Goal: Information Seeking & Learning: Learn about a topic

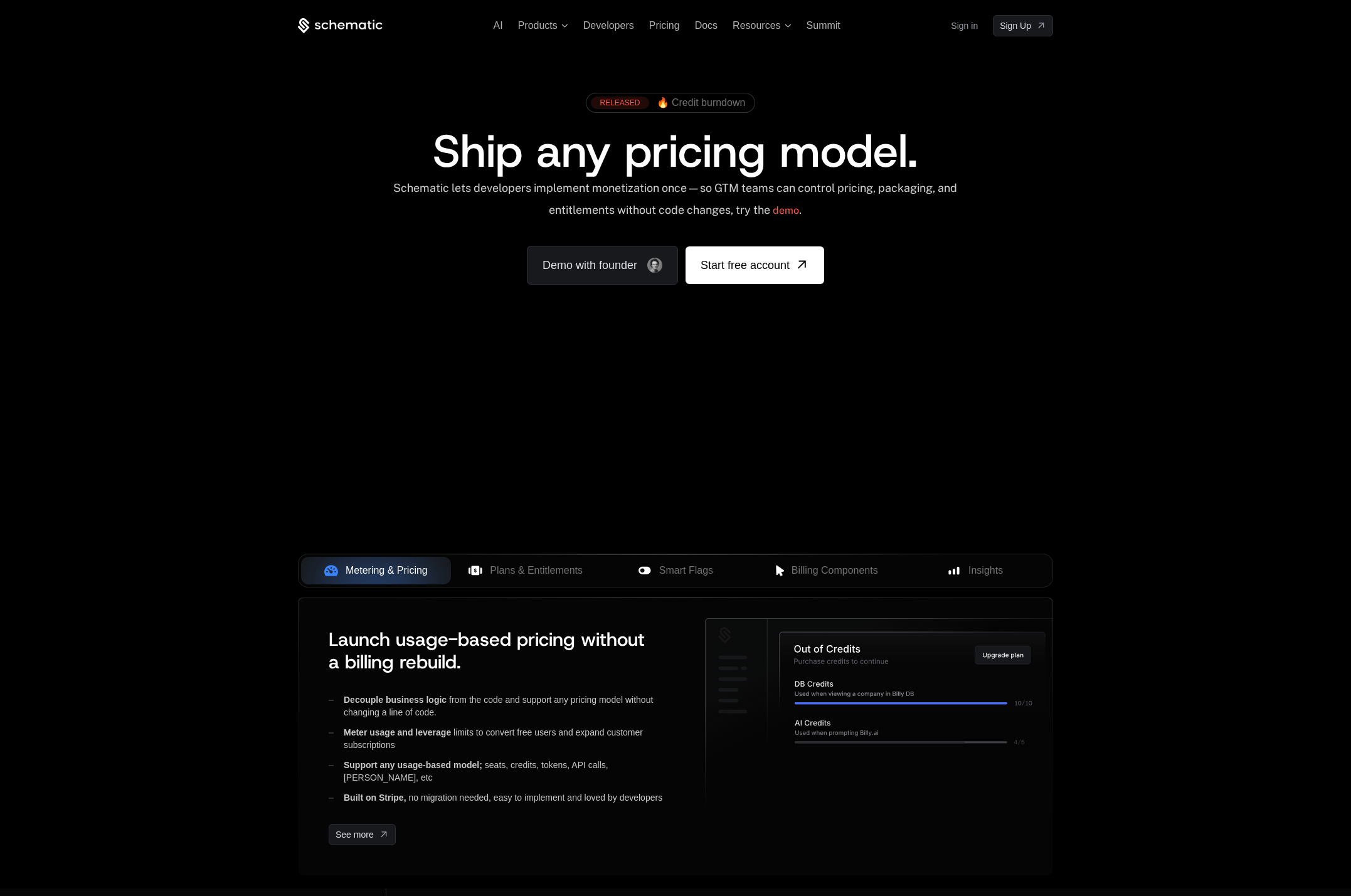
click at [976, 25] on link "Sign in" at bounding box center [965, 25] width 27 height 20
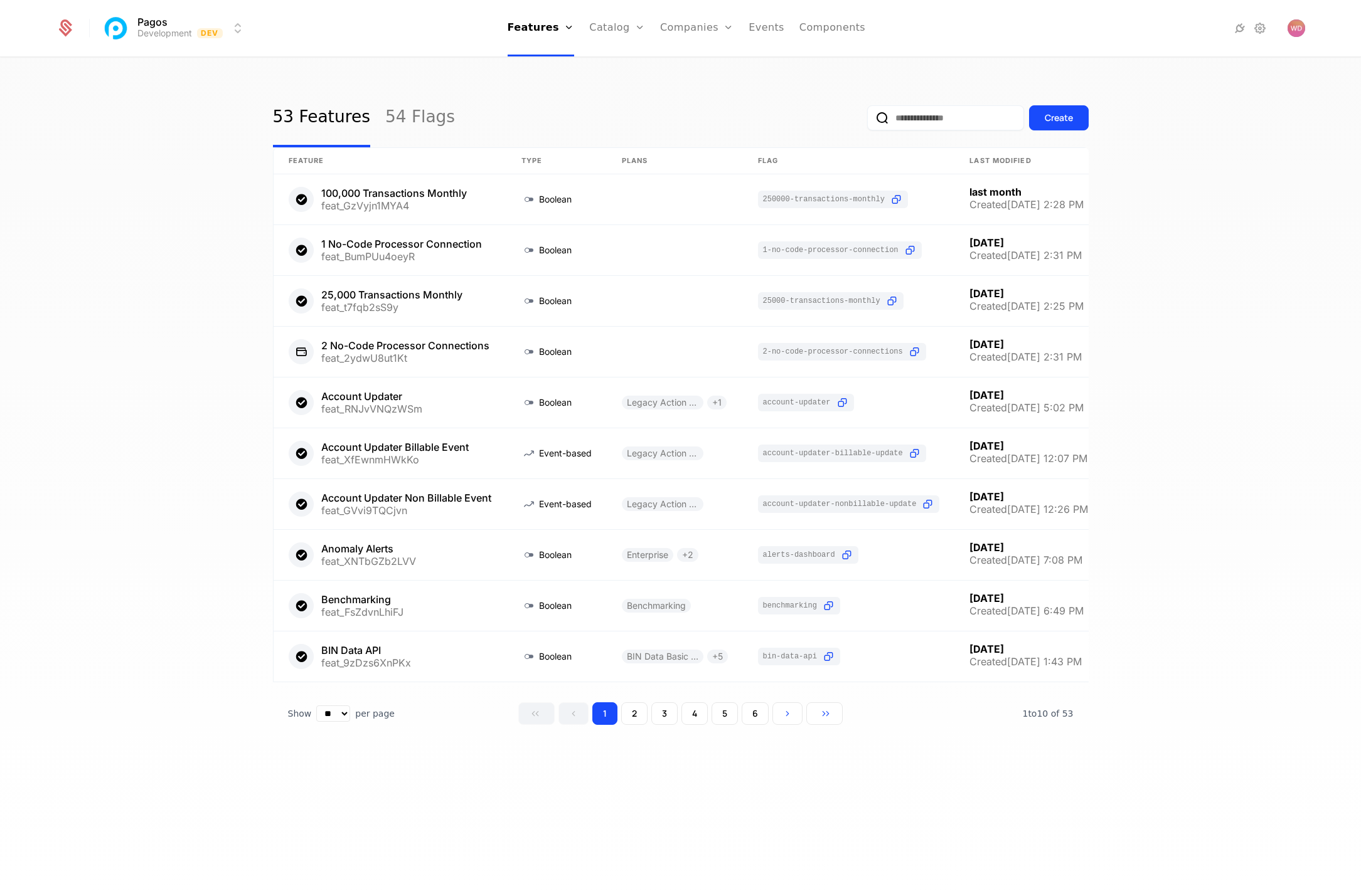
click at [710, 62] on link "Companies" at bounding box center [703, 61] width 57 height 10
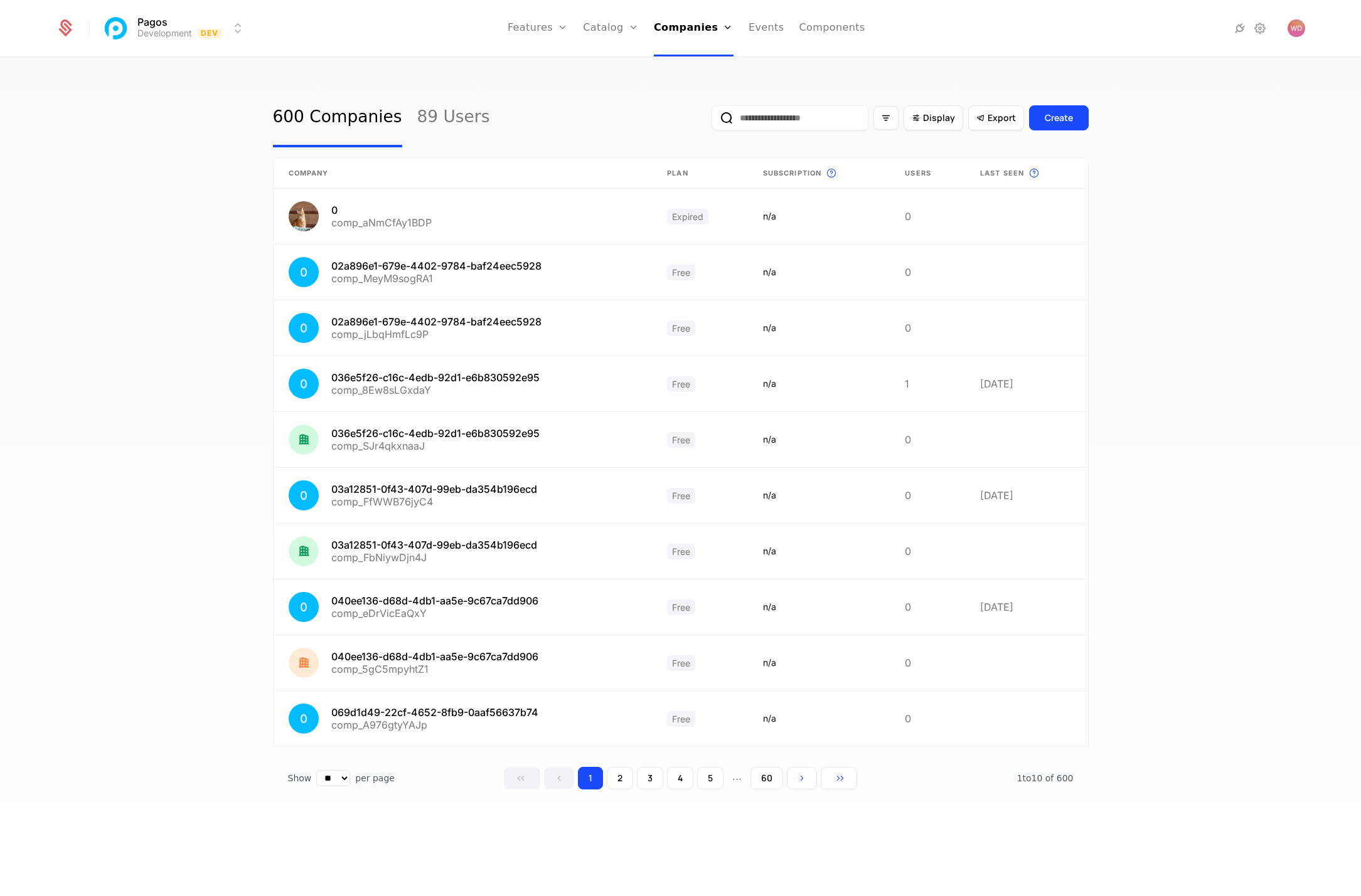
click at [763, 114] on input "email" at bounding box center [789, 118] width 156 height 25
paste input "**********"
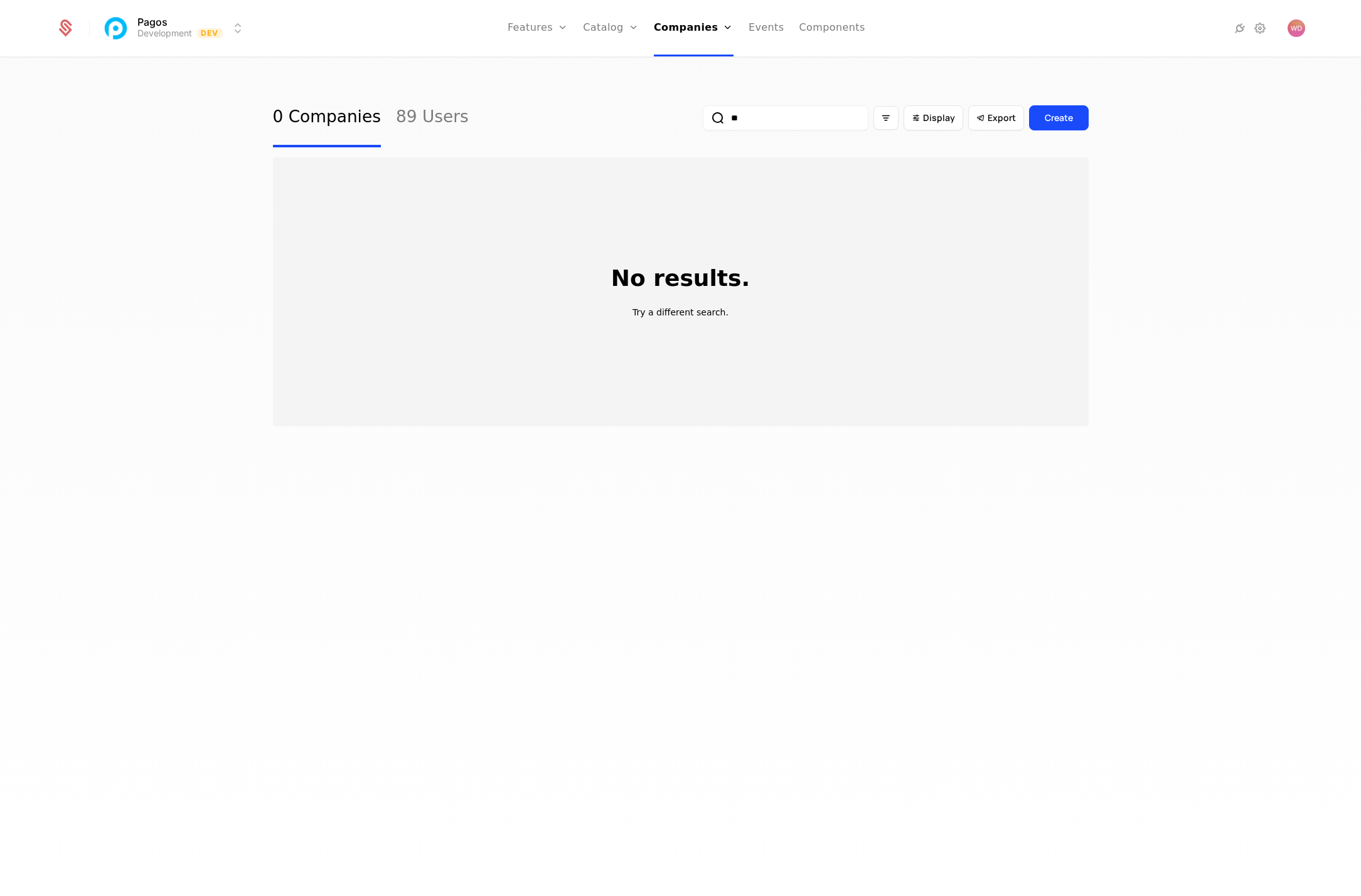
type input "*"
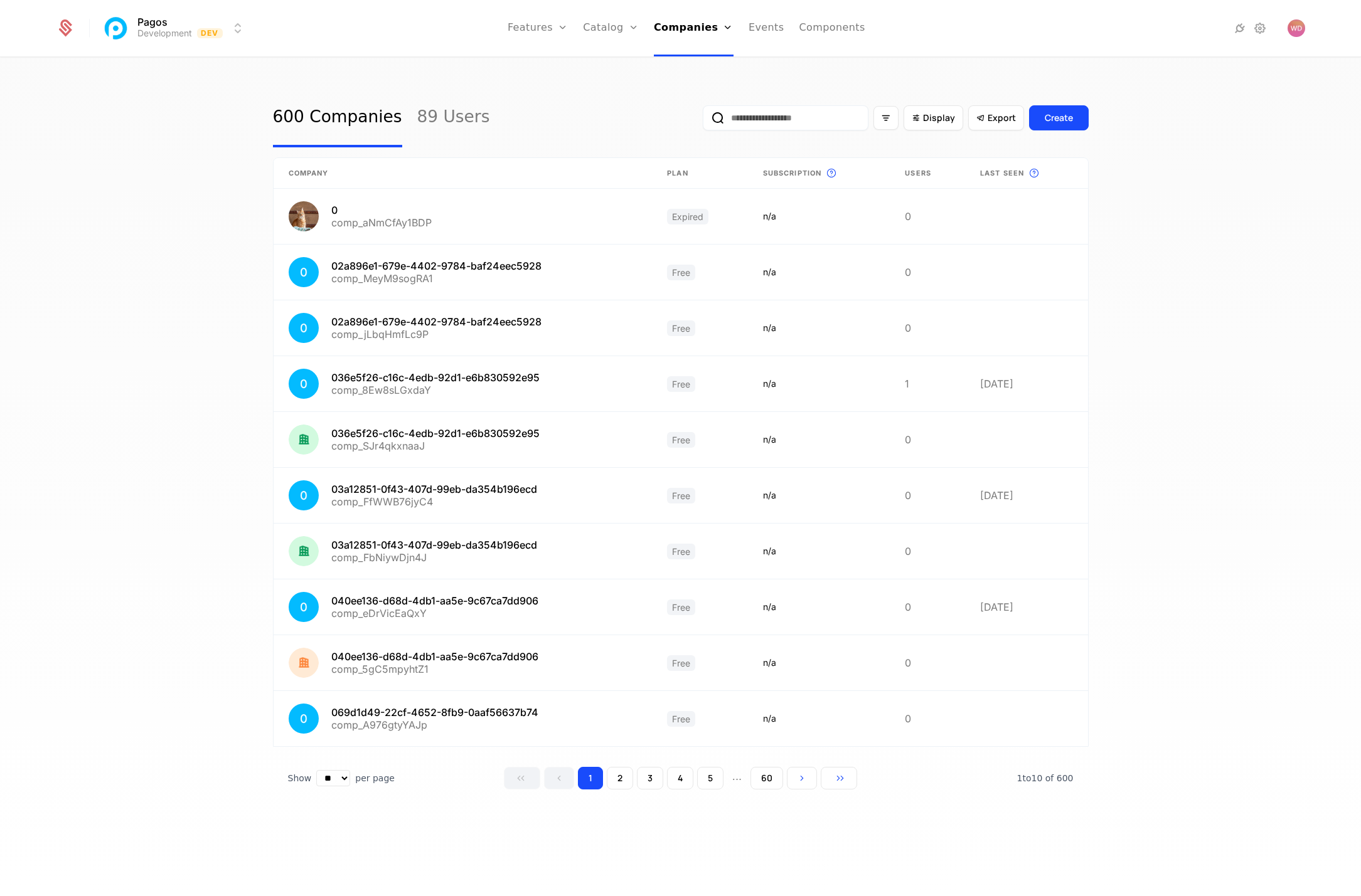
click at [1266, 324] on div "600 Companies 89 Users Display Export Create Company Plan Subscription This is …" at bounding box center [680, 481] width 1361 height 845
click at [998, 171] on span "Last seen" at bounding box center [1002, 174] width 44 height 11
click at [181, 21] on html "Pagos Development Dev Features Features Flags Catalog Plans Add Ons Credits Con…" at bounding box center [680, 448] width 1361 height 896
click at [135, 56] on div "Production Prod" at bounding box center [211, 65] width 212 height 25
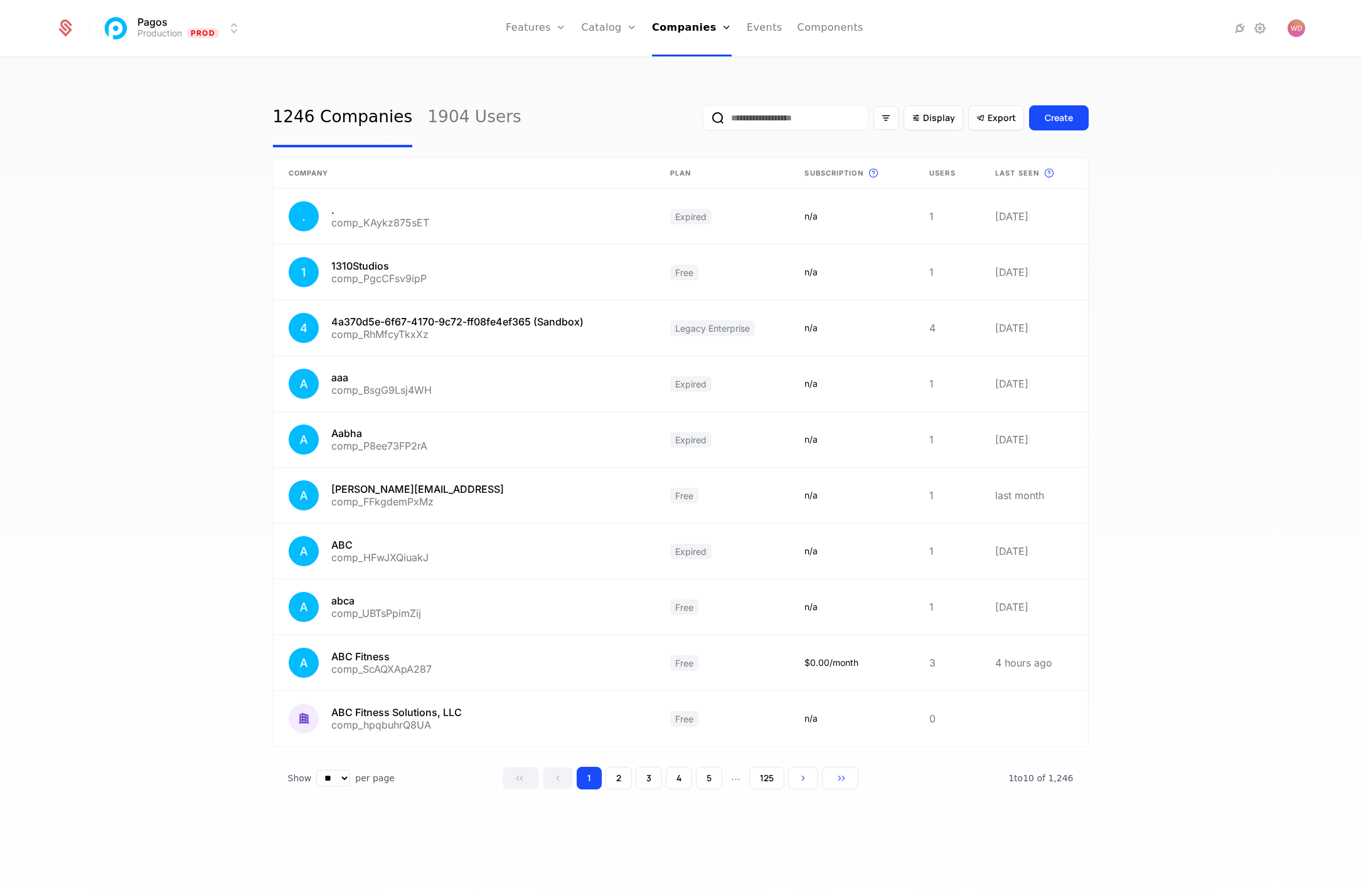
click at [788, 111] on input "email" at bounding box center [786, 118] width 165 height 25
paste input "**********"
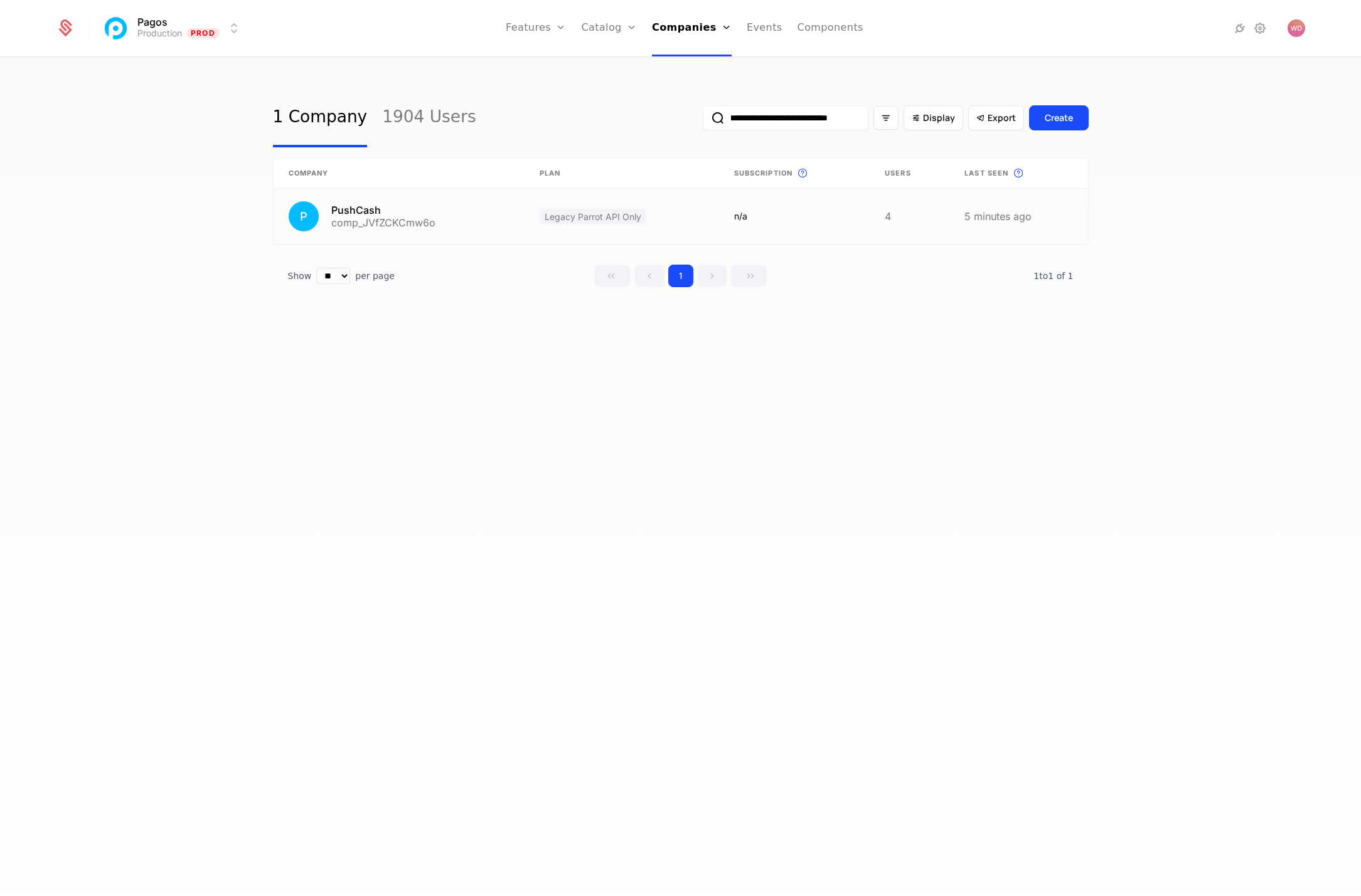
type input "**********"
click at [375, 211] on link at bounding box center [399, 216] width 252 height 55
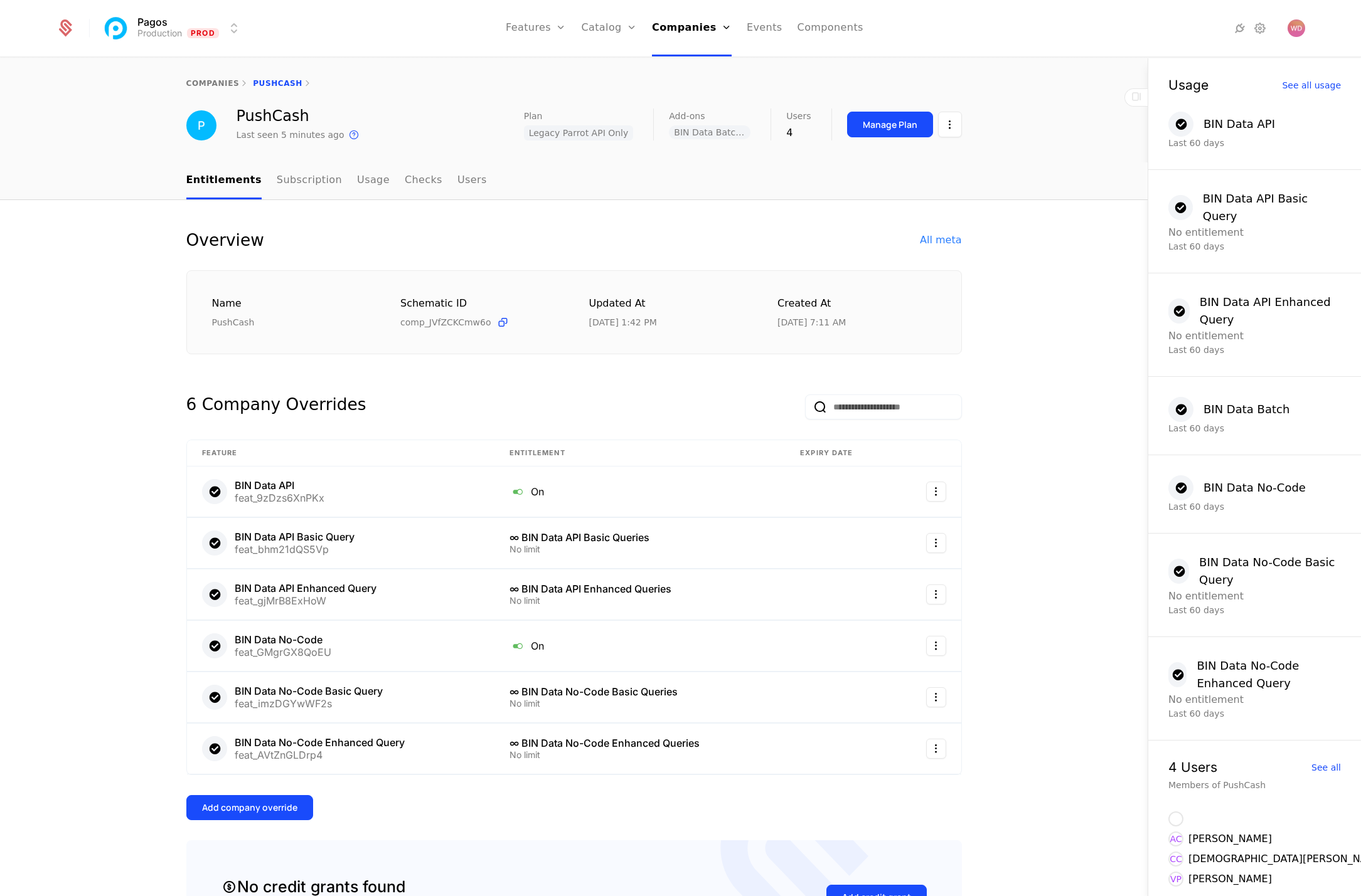
click at [357, 180] on link "Usage" at bounding box center [374, 181] width 33 height 37
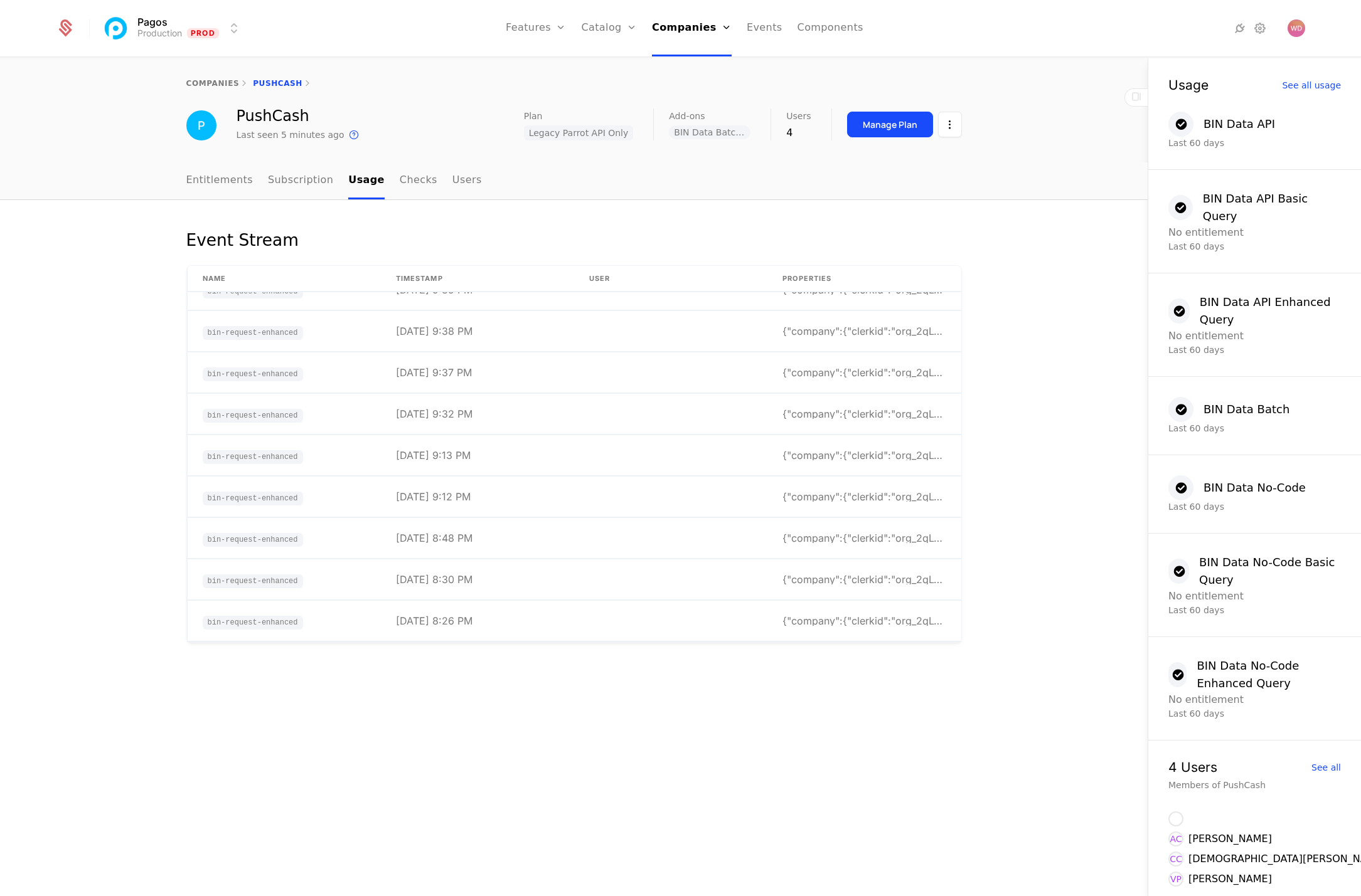
scroll to position [3375, 0]
click at [405, 177] on link "Checks" at bounding box center [417, 181] width 37 height 37
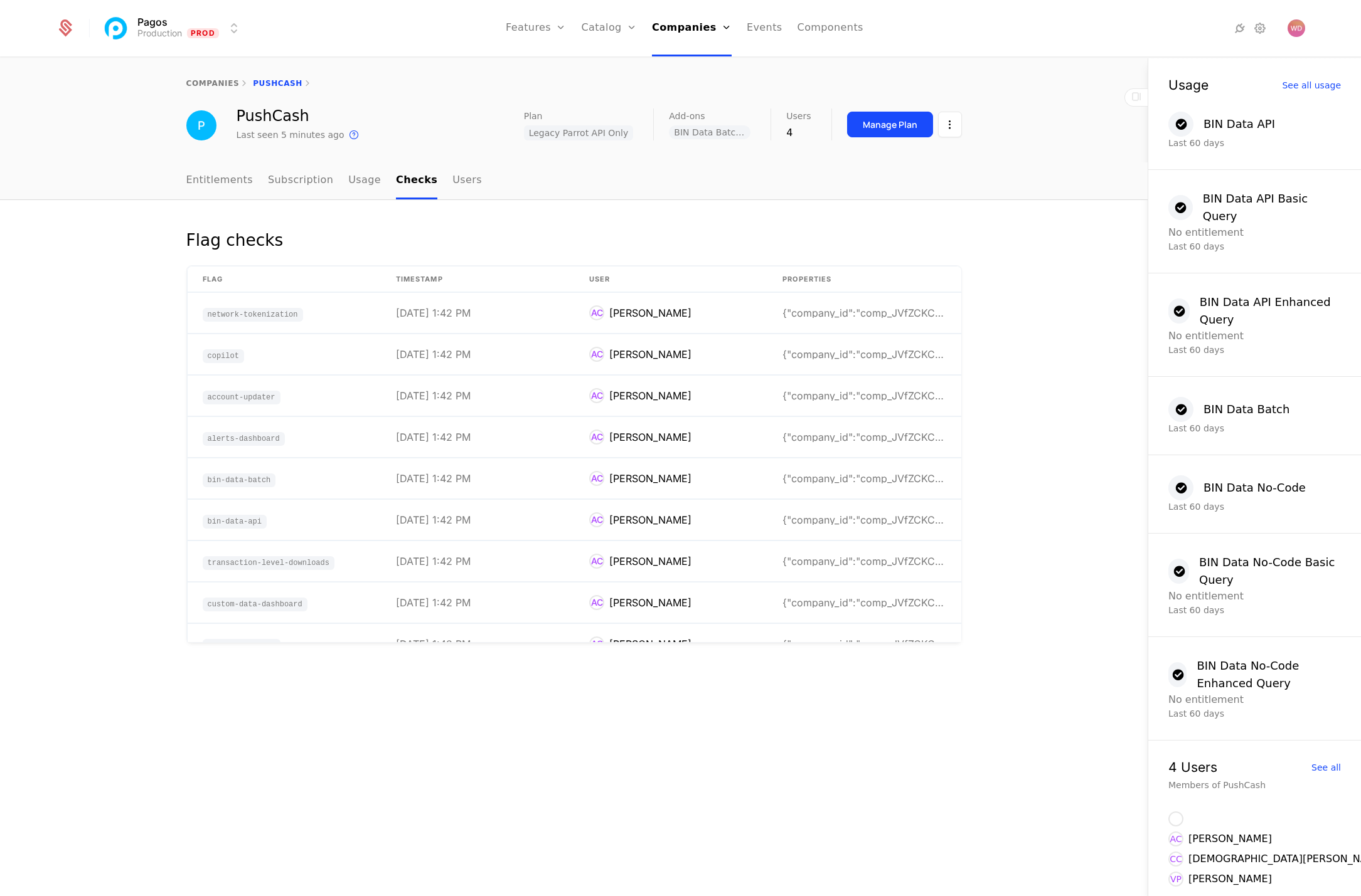
click at [452, 184] on link "Users" at bounding box center [466, 181] width 29 height 37
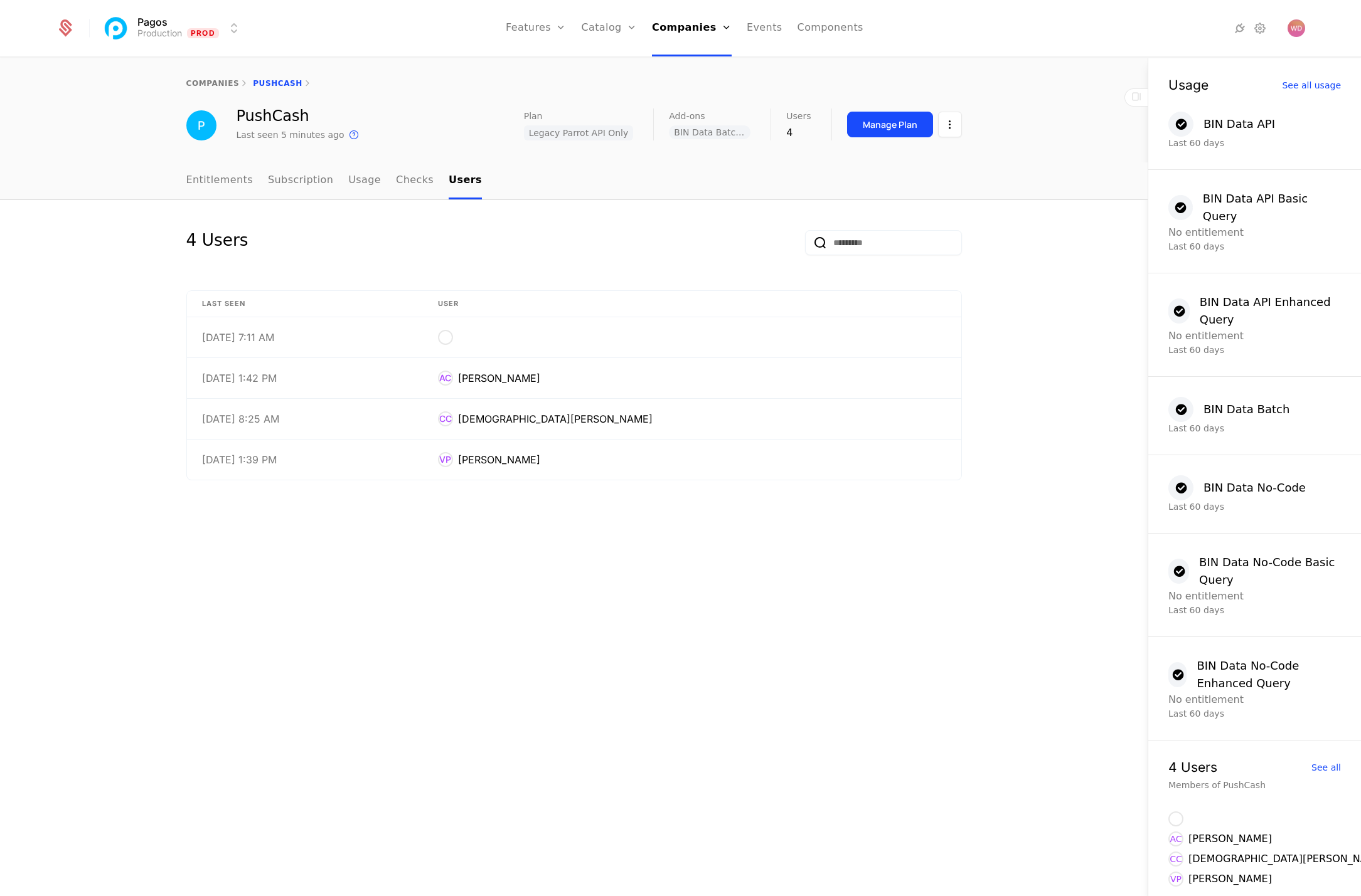
click at [309, 181] on link "Subscription" at bounding box center [301, 181] width 65 height 37
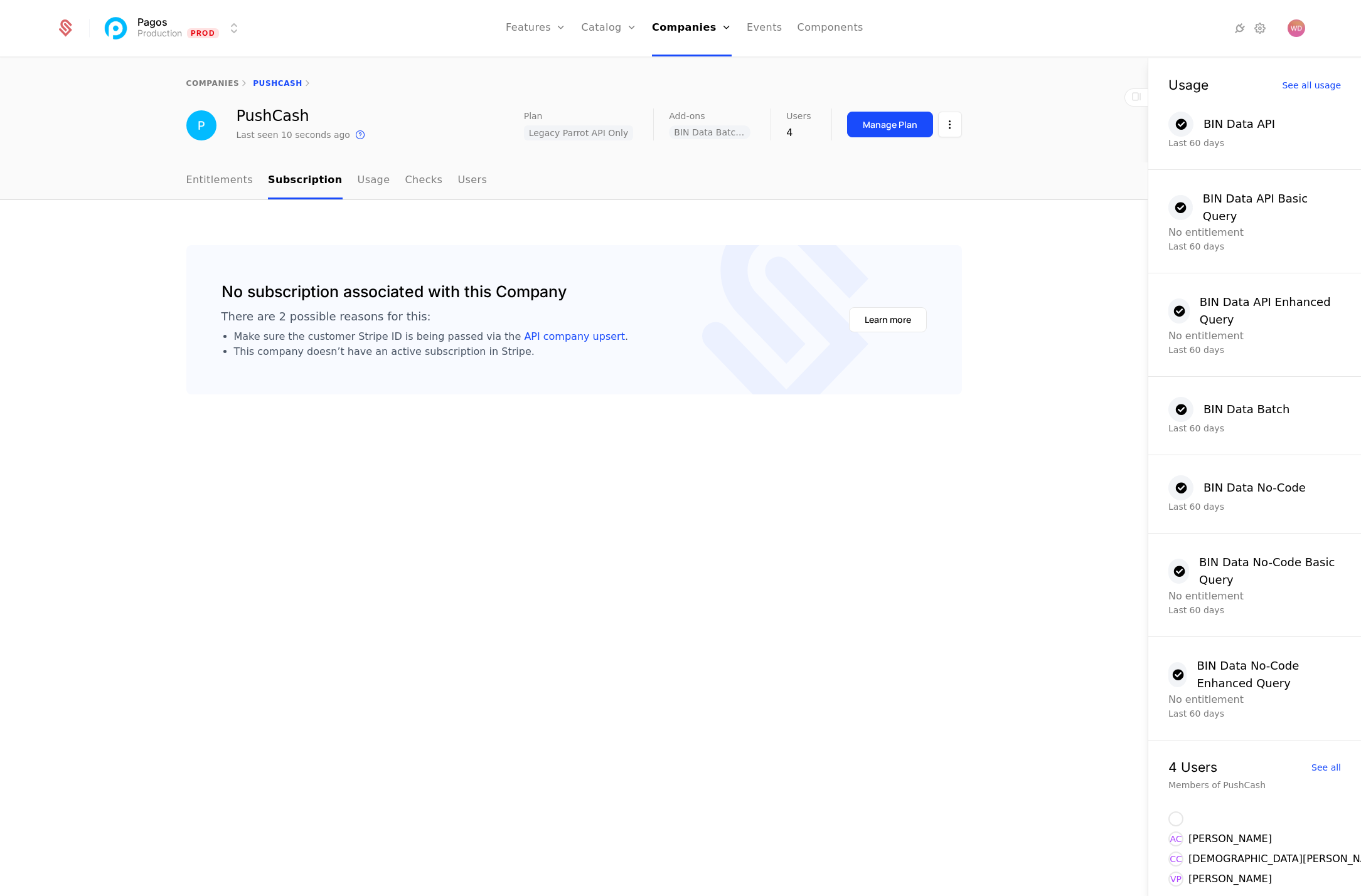
click at [214, 178] on link "Entitlements" at bounding box center [220, 181] width 67 height 37
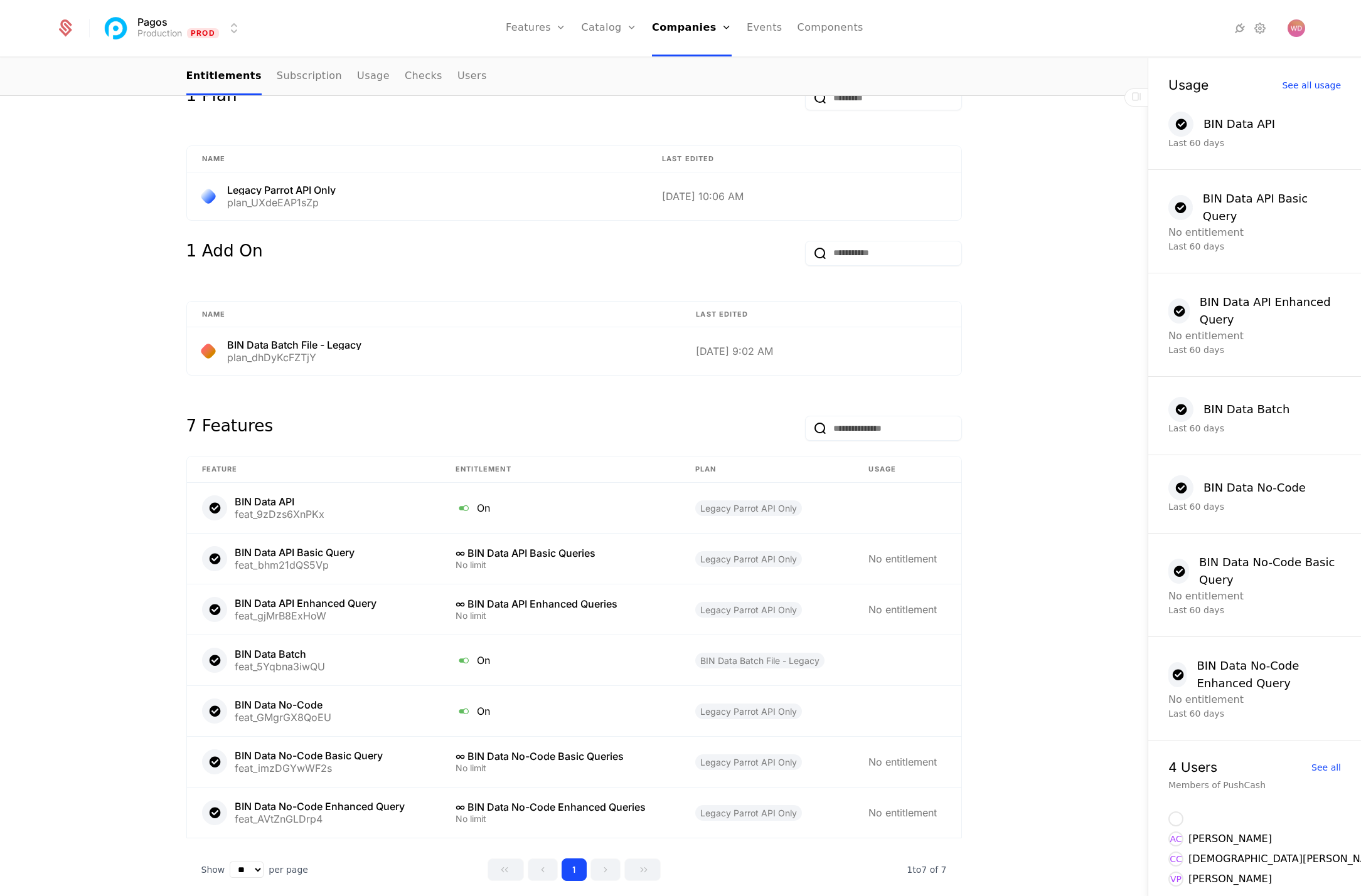
scroll to position [943, 0]
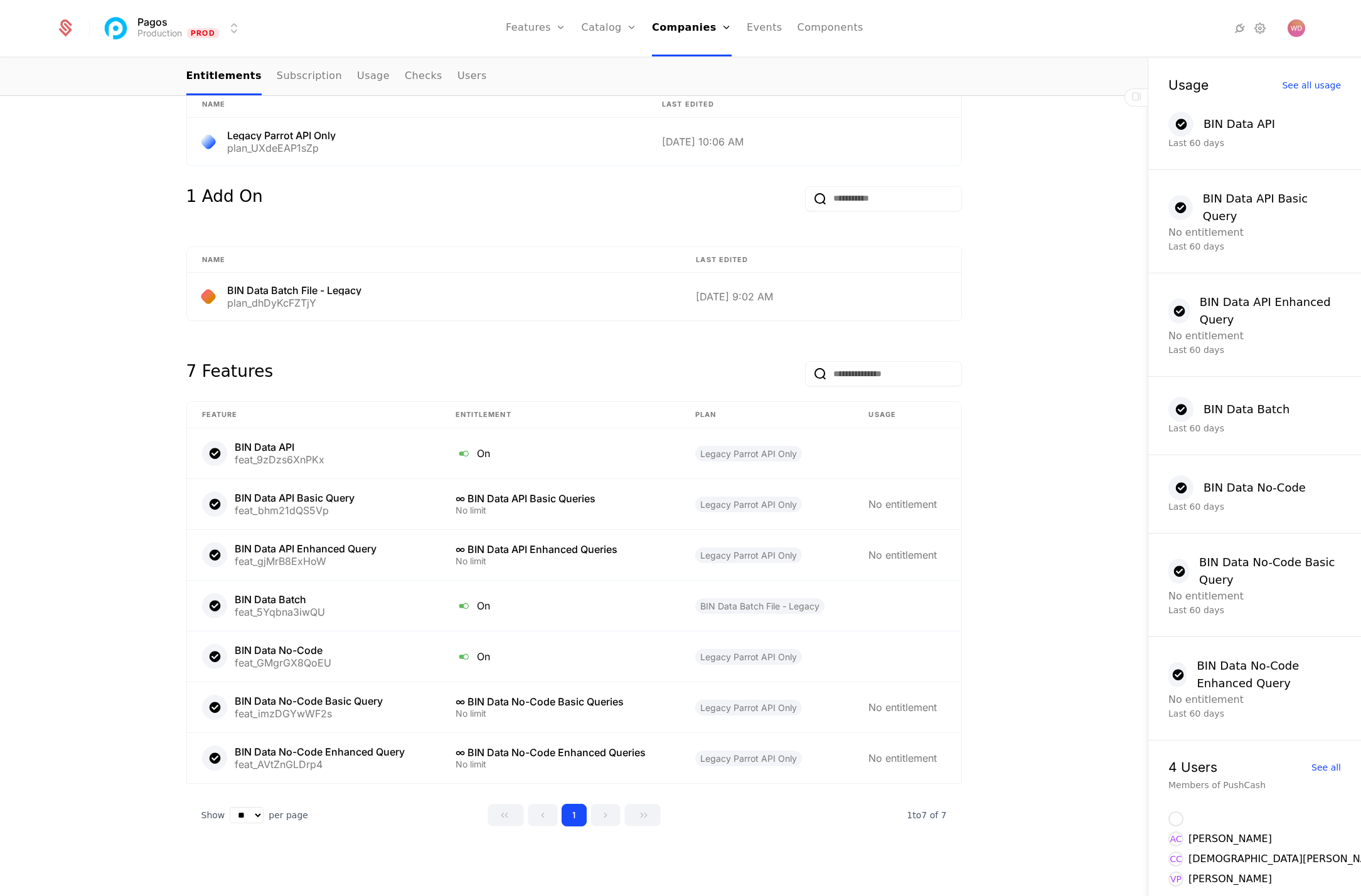
click at [1305, 86] on div "See all usage" at bounding box center [1311, 85] width 59 height 9
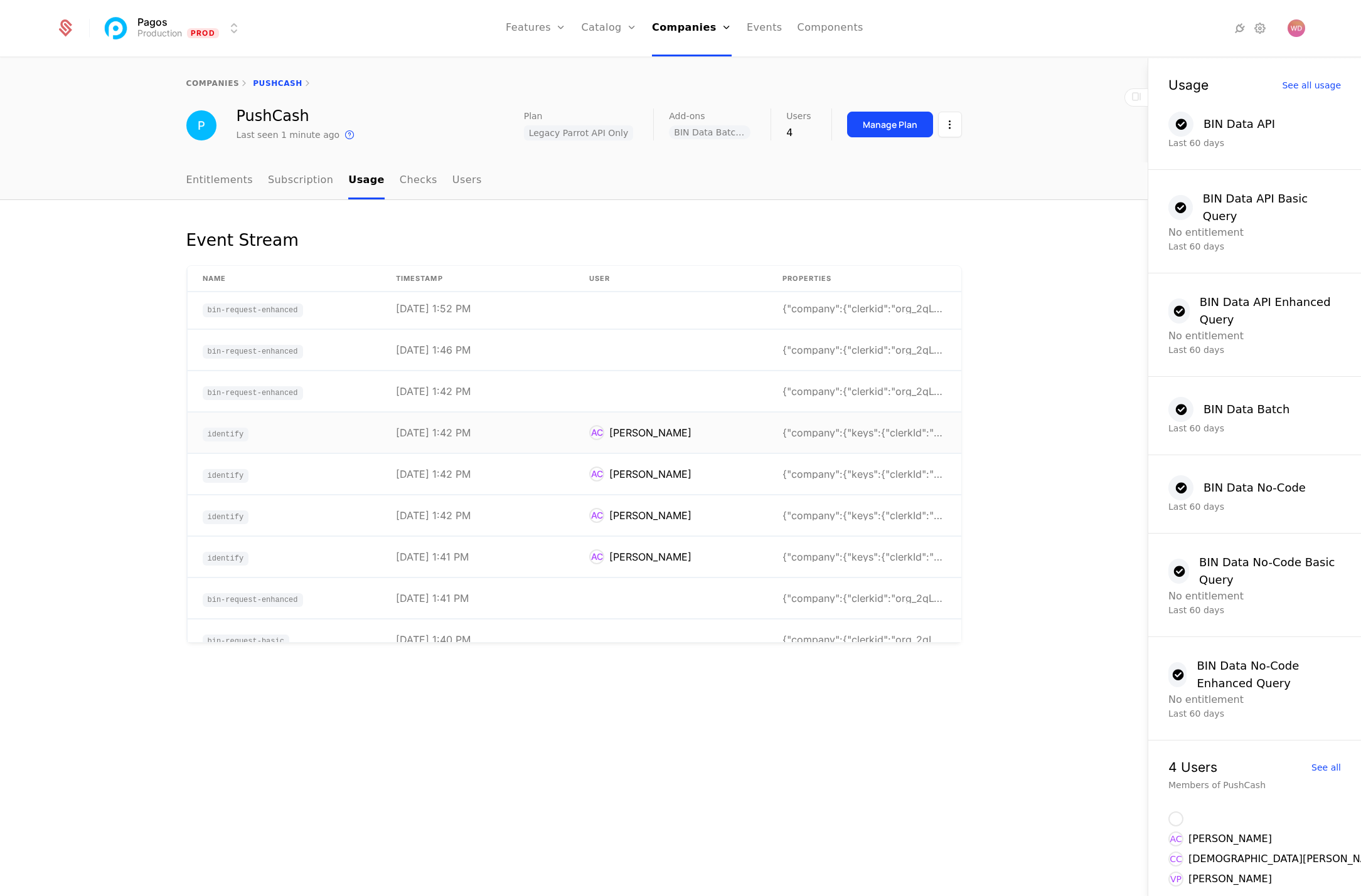
scroll to position [5, 0]
click at [820, 309] on div "{"company":{"clerkid":"org_2qL1omPVX0WrugvOxVNkgyP" at bounding box center [863, 307] width 163 height 10
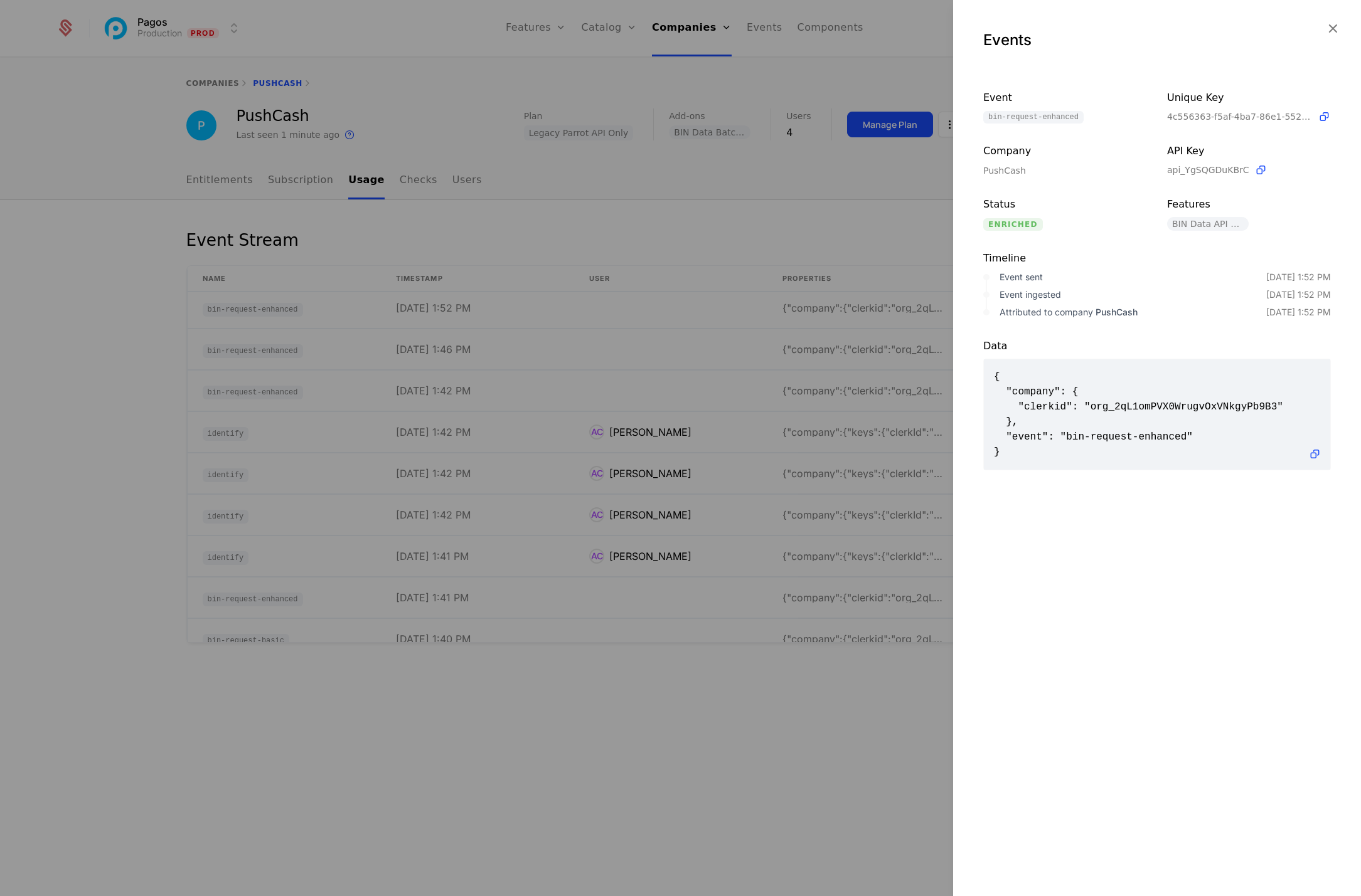
click at [1332, 20] on icon "button" at bounding box center [1332, 28] width 16 height 16
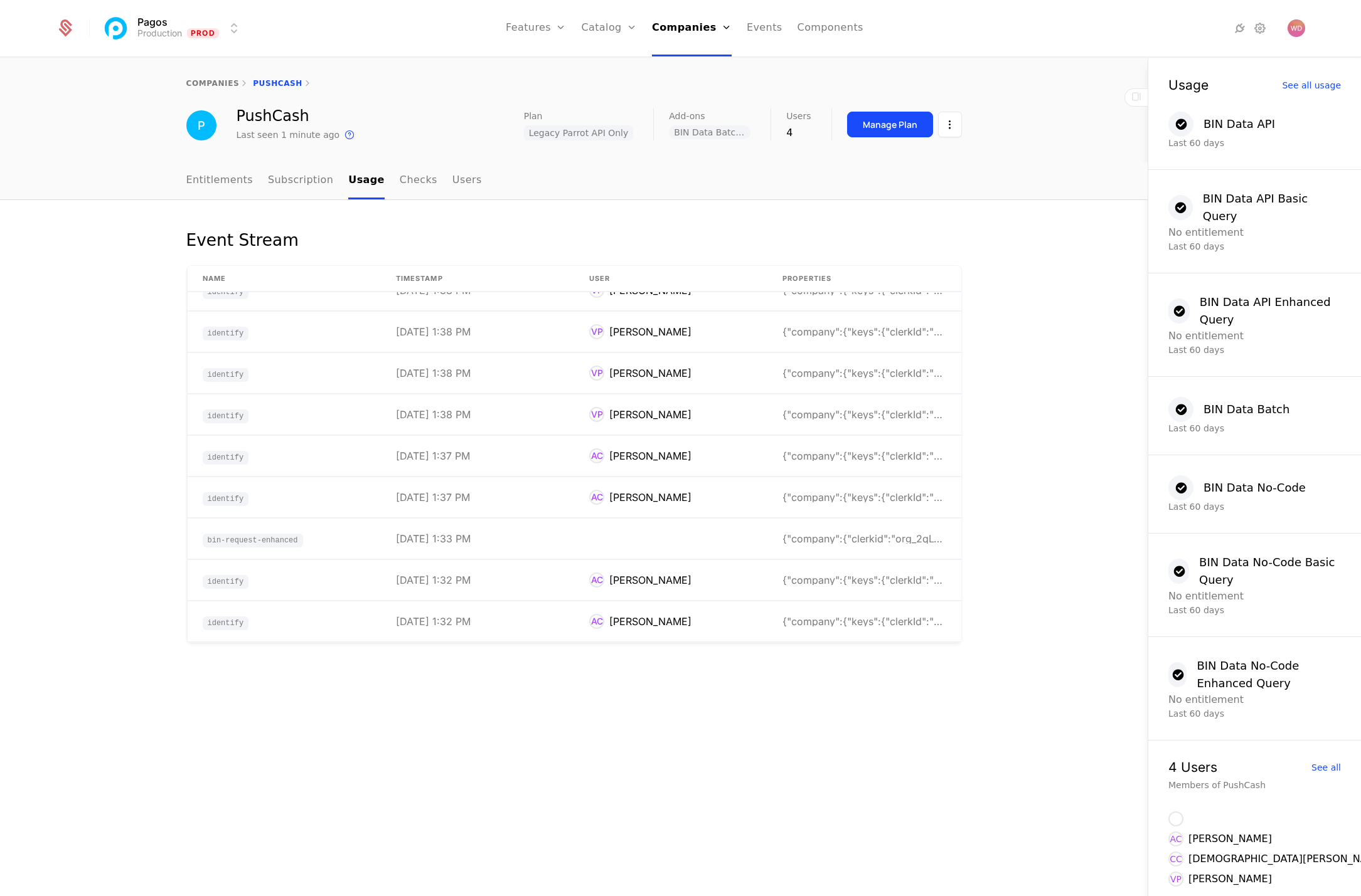
scroll to position [683, 0]
click at [654, 412] on div "[PERSON_NAME]" at bounding box center [650, 415] width 82 height 15
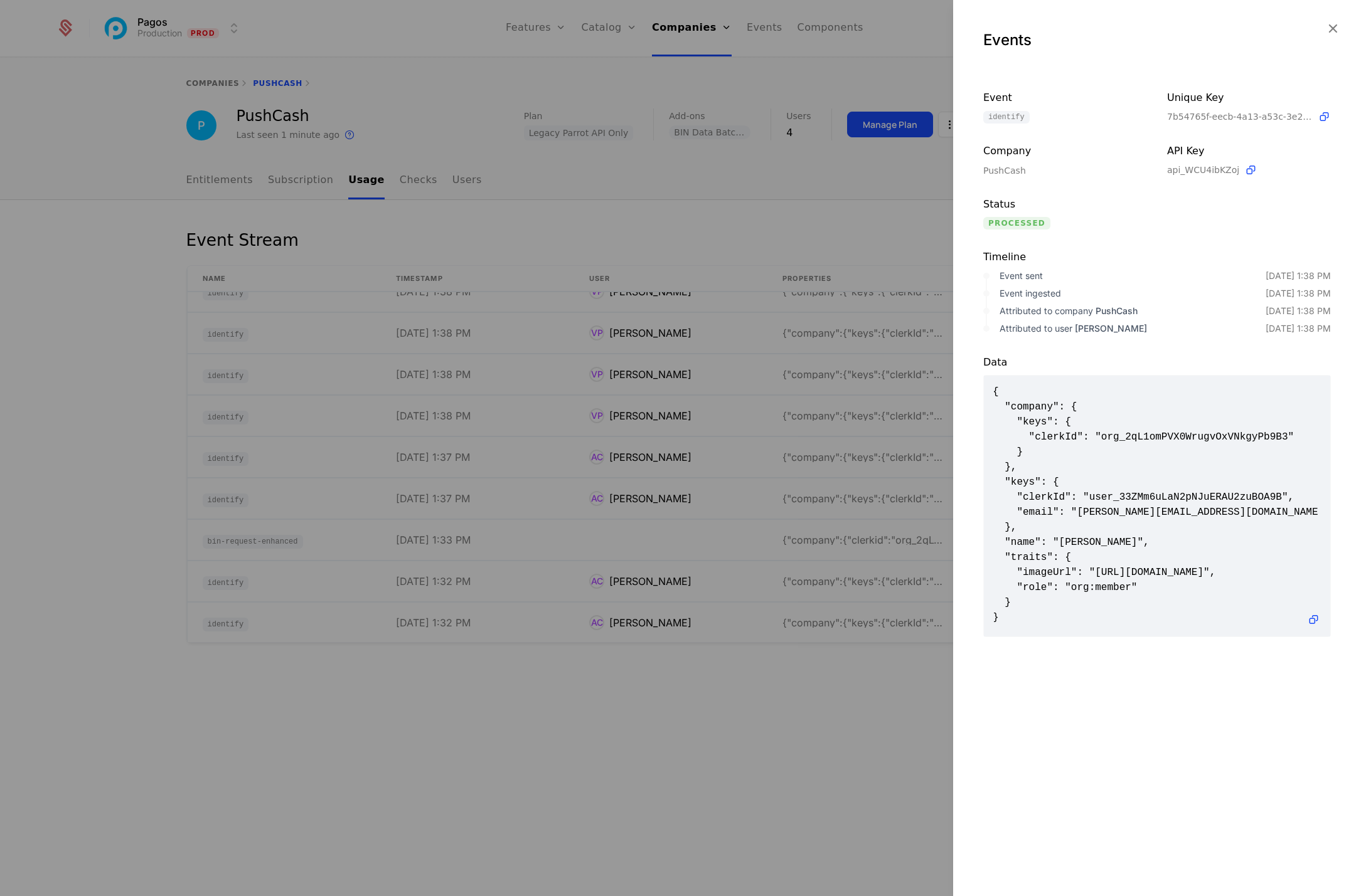
scroll to position [1, 0]
click at [899, 672] on div at bounding box center [680, 448] width 1361 height 896
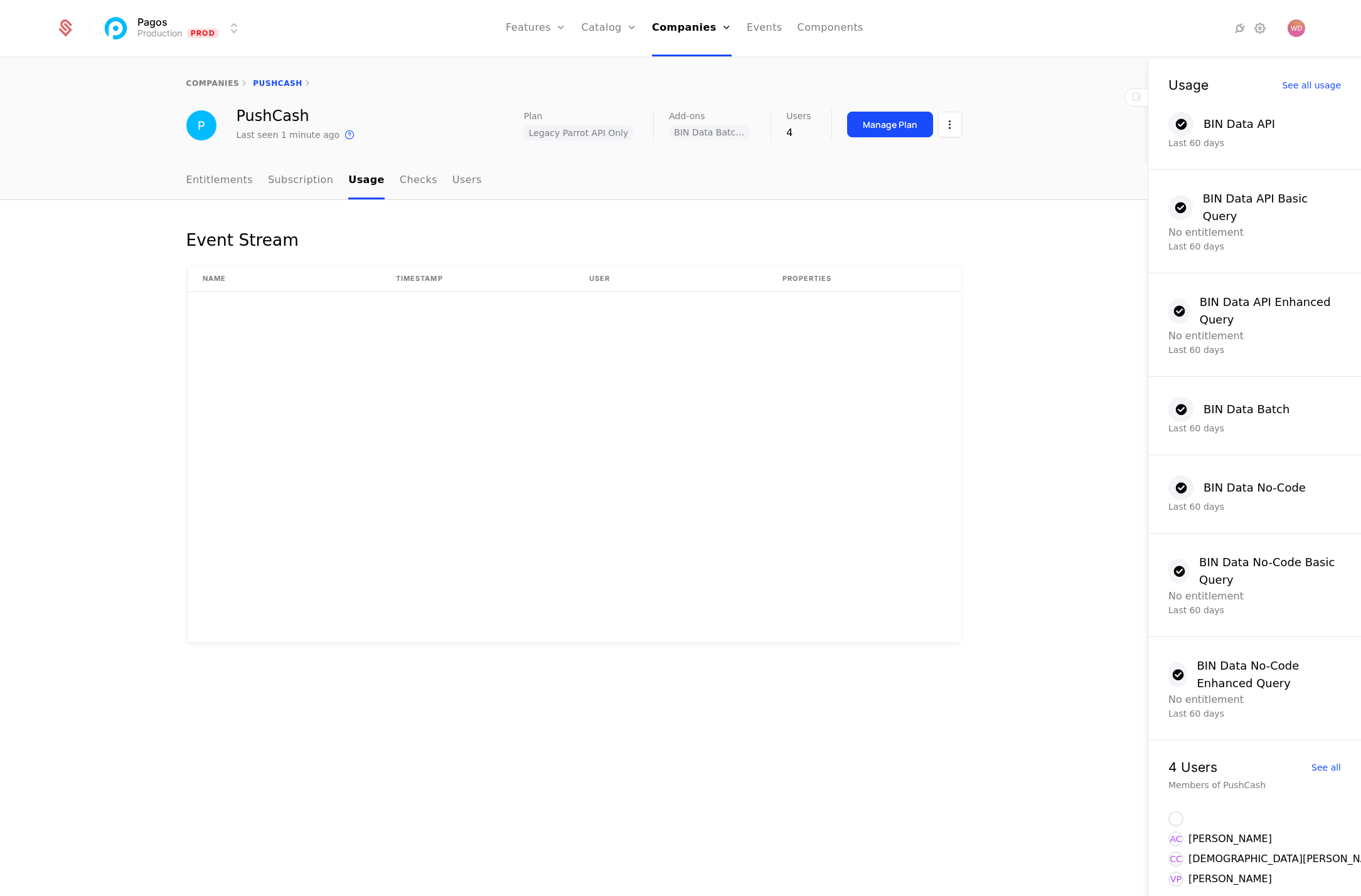
scroll to position [0, 0]
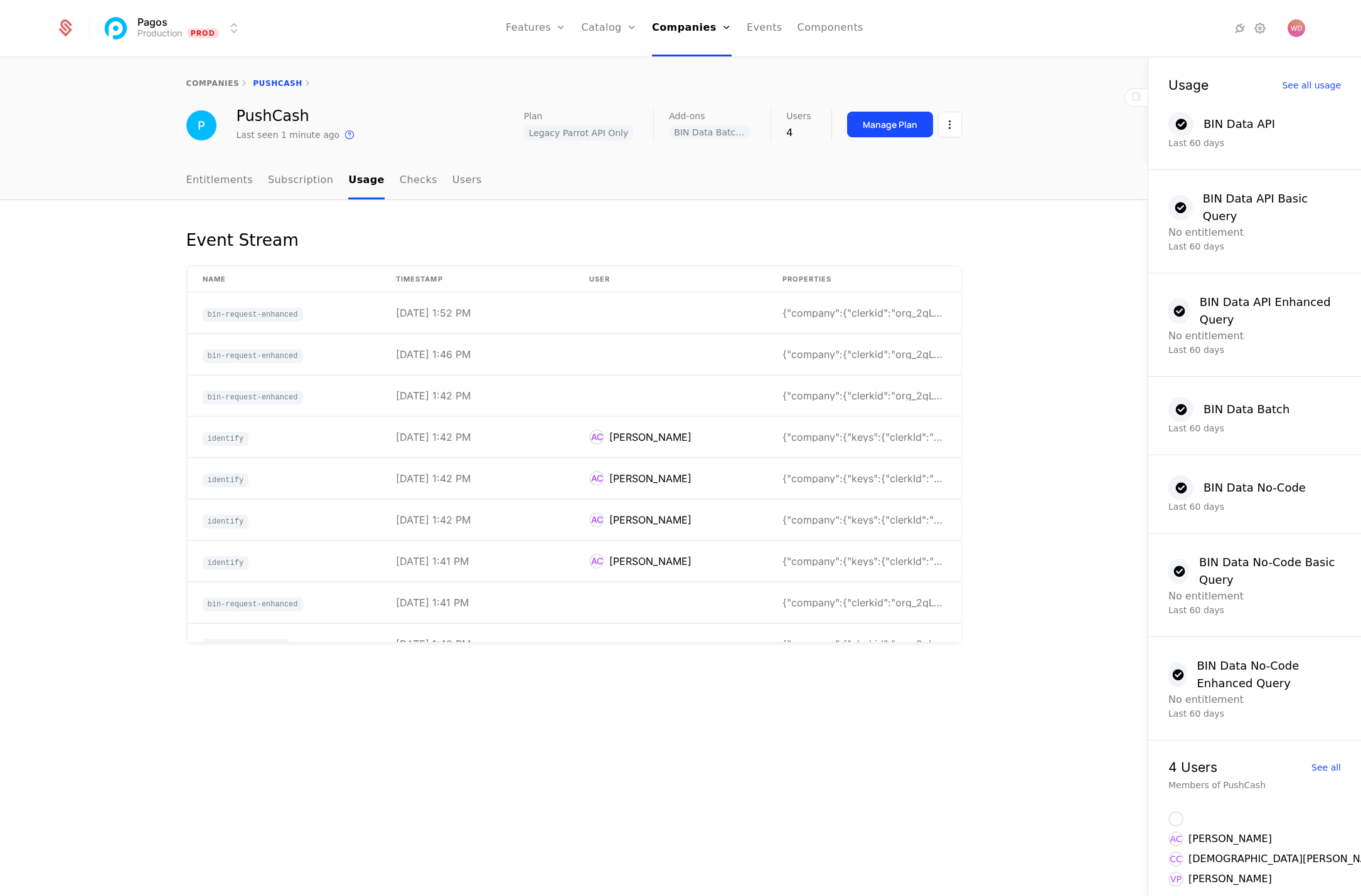
click at [405, 174] on link "Checks" at bounding box center [417, 181] width 37 height 37
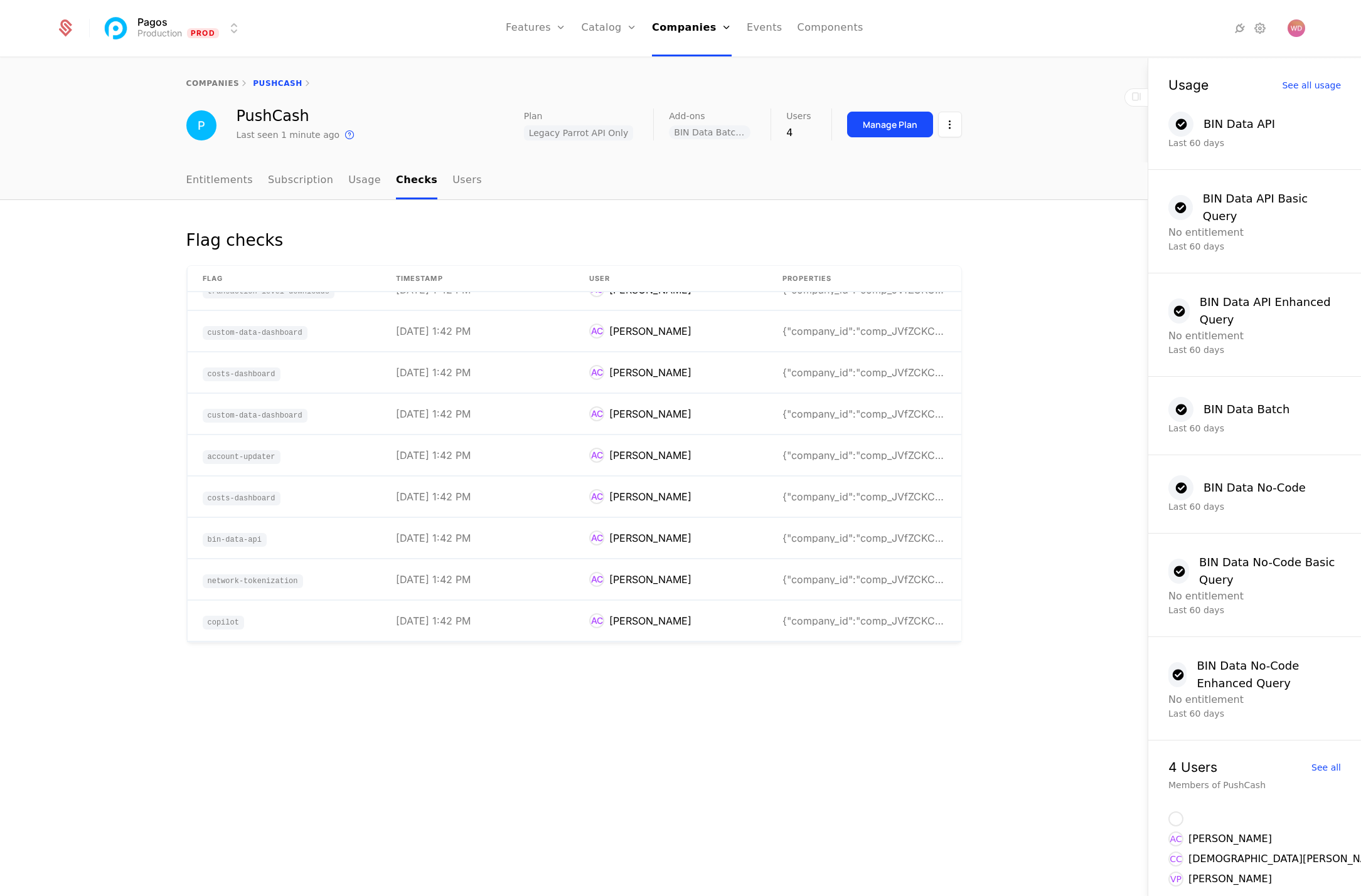
scroll to position [312, 0]
click at [869, 513] on td "{"company_id":"comp_JVfZCKCmw6o","flag_id":"flag_M" at bounding box center [864, 498] width 194 height 41
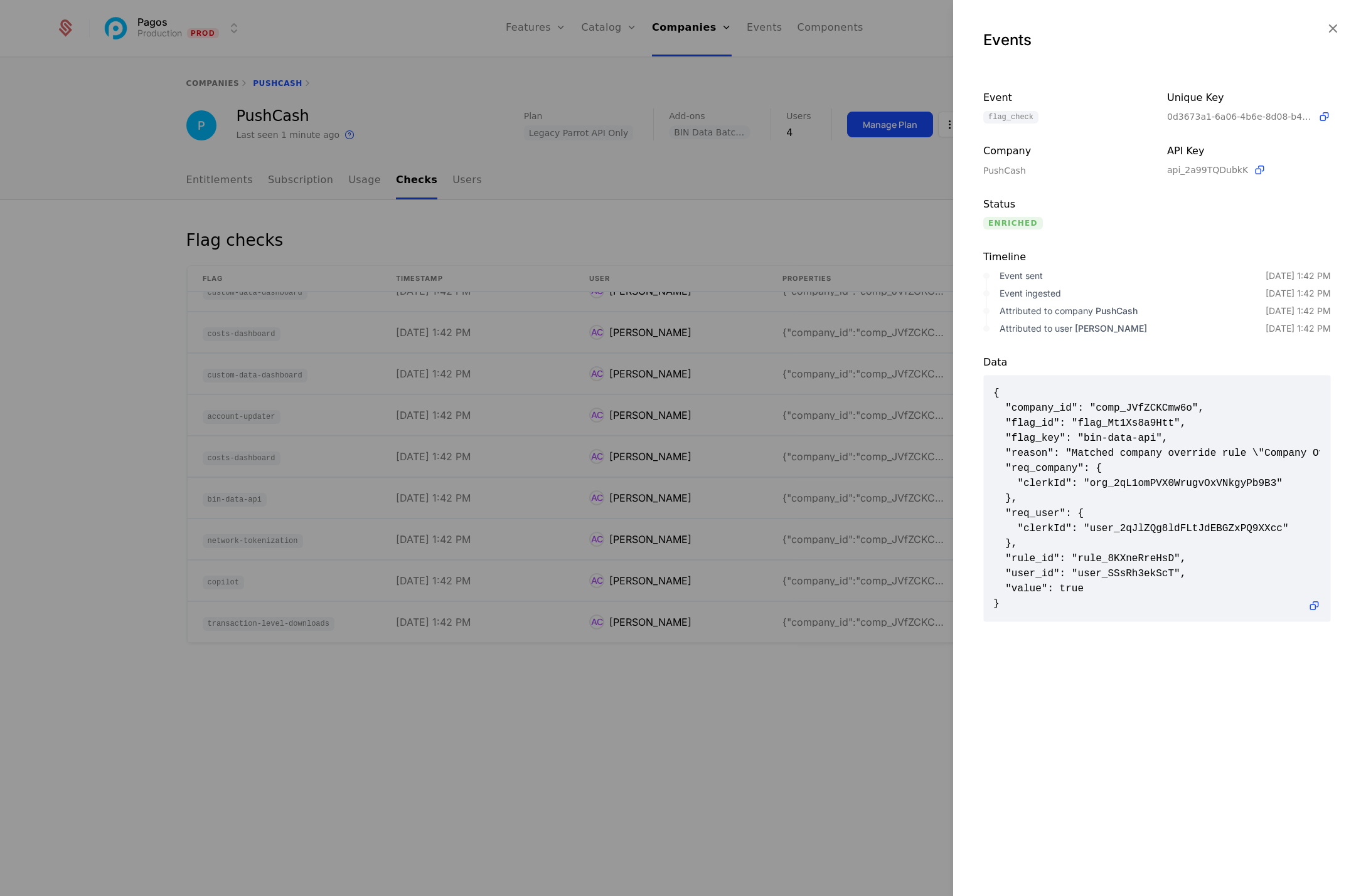
scroll to position [0, 0]
click at [897, 693] on div at bounding box center [680, 448] width 1361 height 896
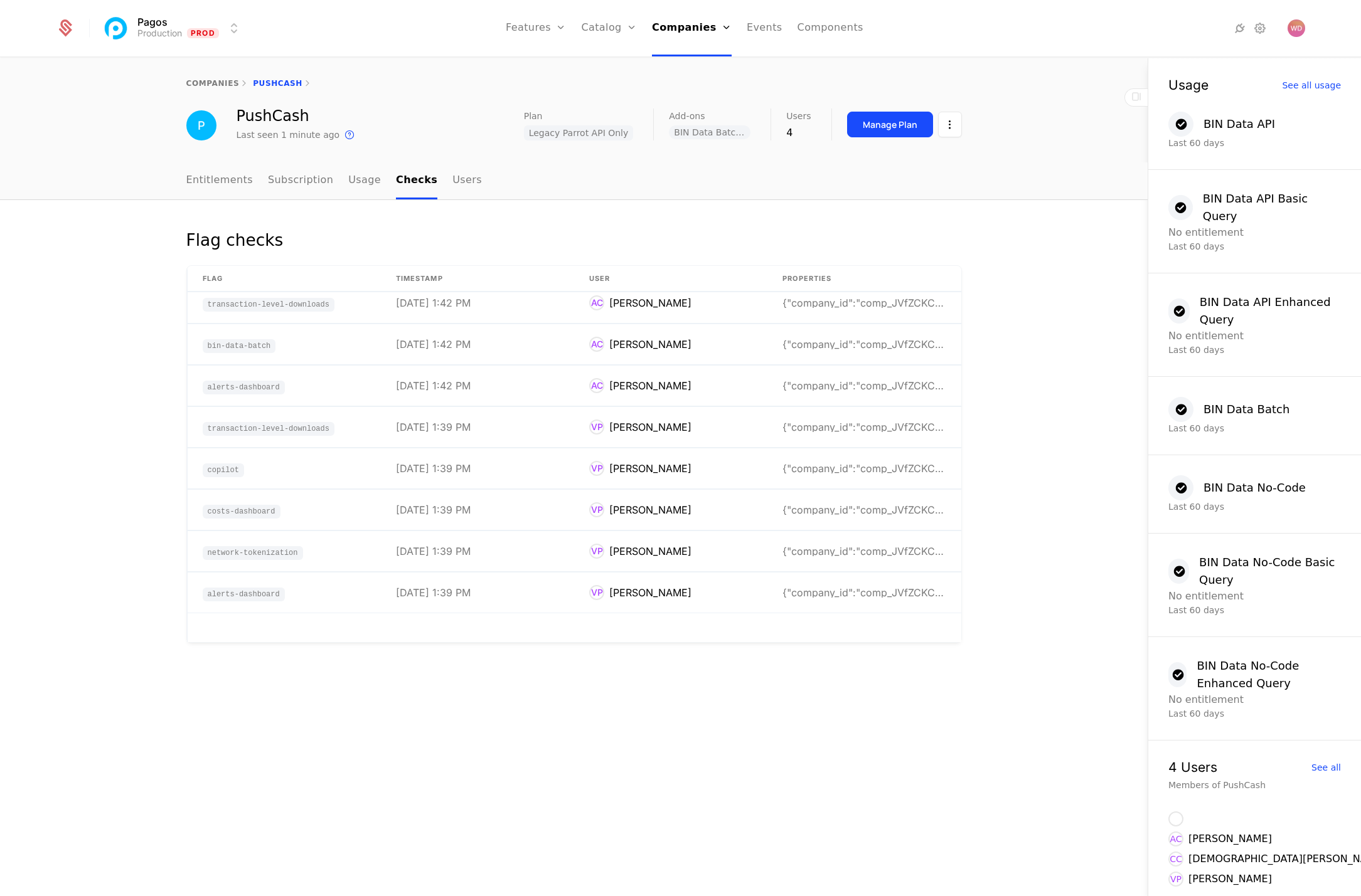
scroll to position [892, 0]
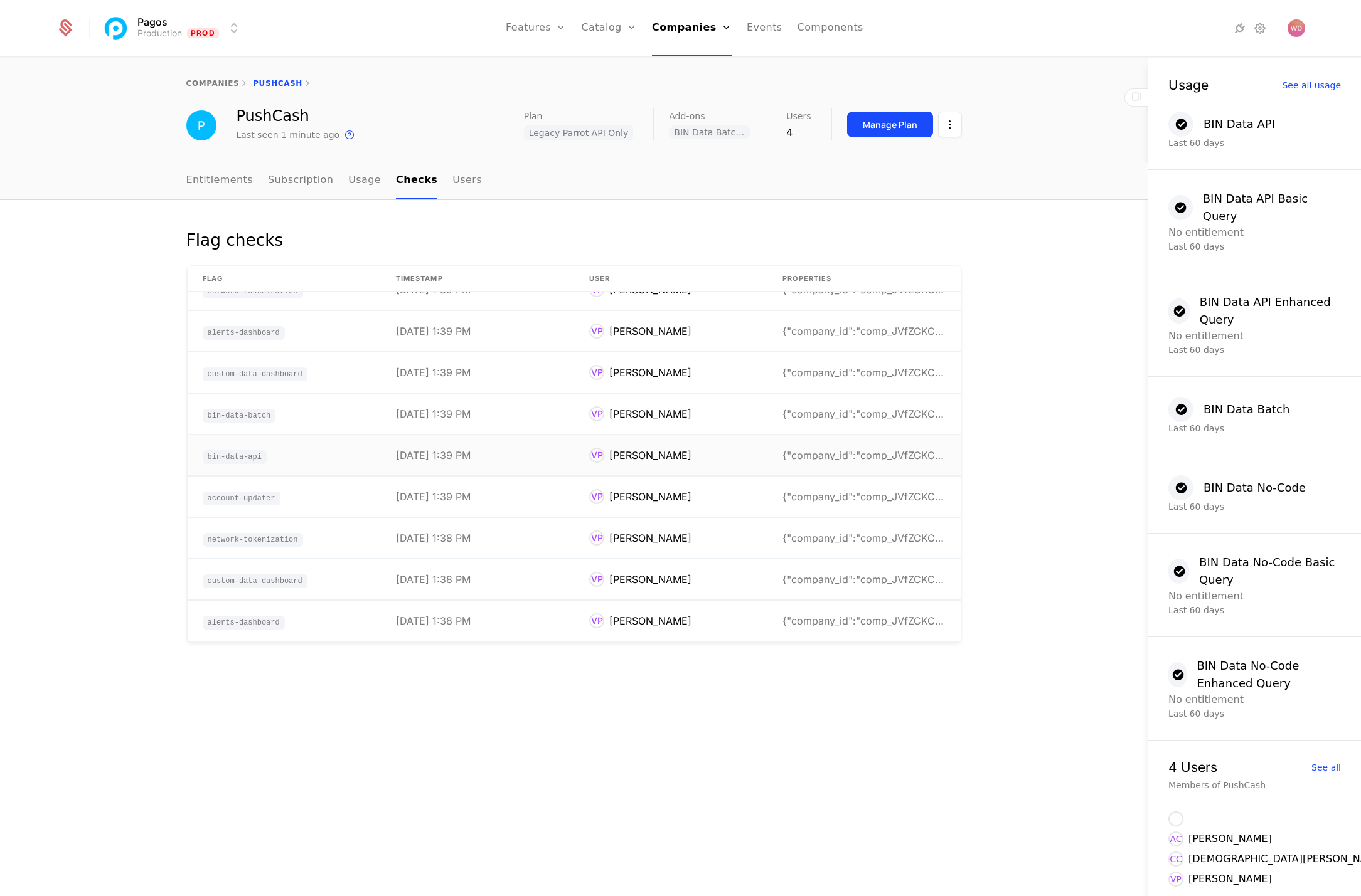
click at [846, 448] on td "{"company_id":"comp_JVfZCKCmw6o","flag_id":"flag_M" at bounding box center [864, 455] width 194 height 41
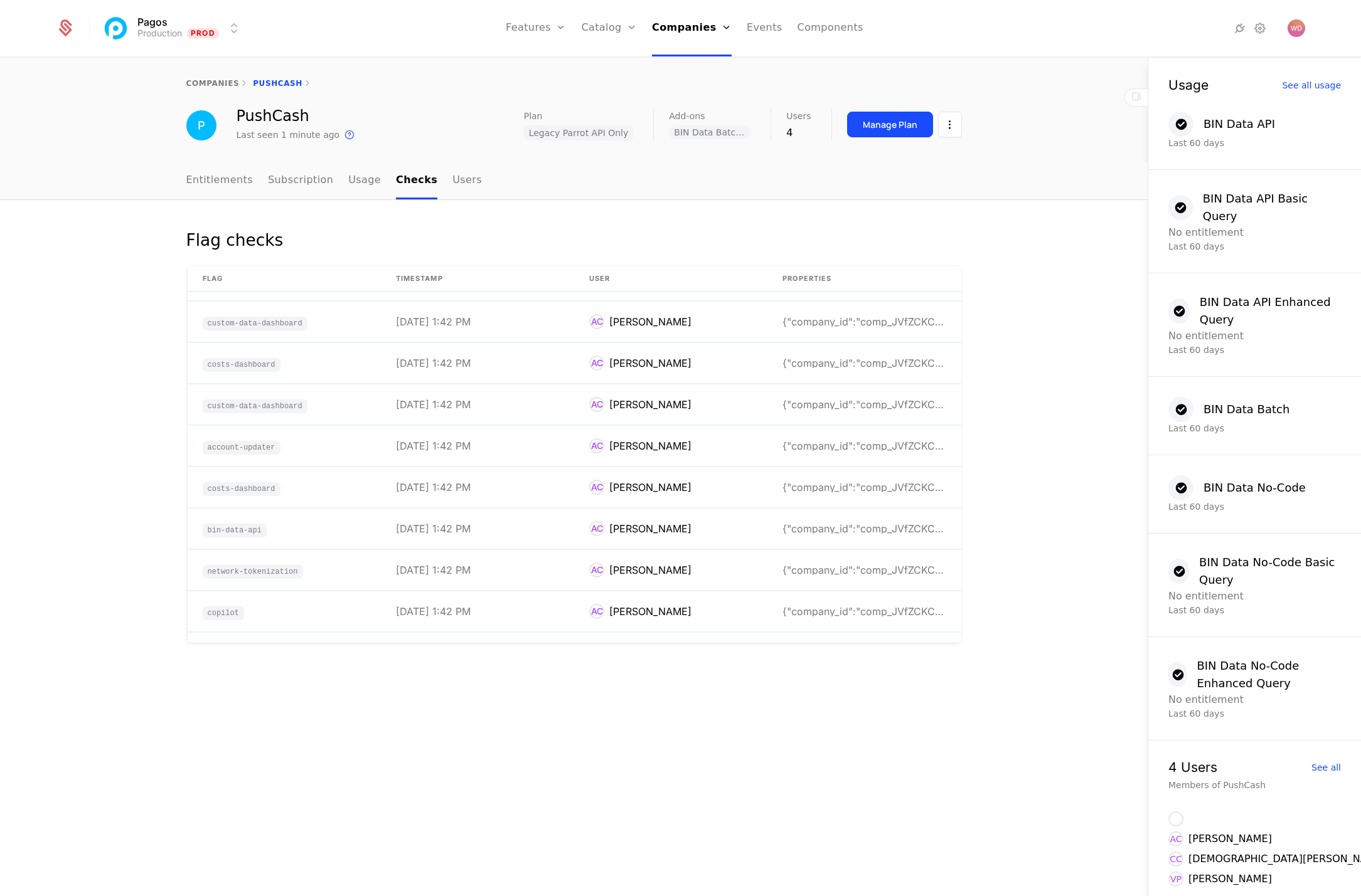
scroll to position [0, 0]
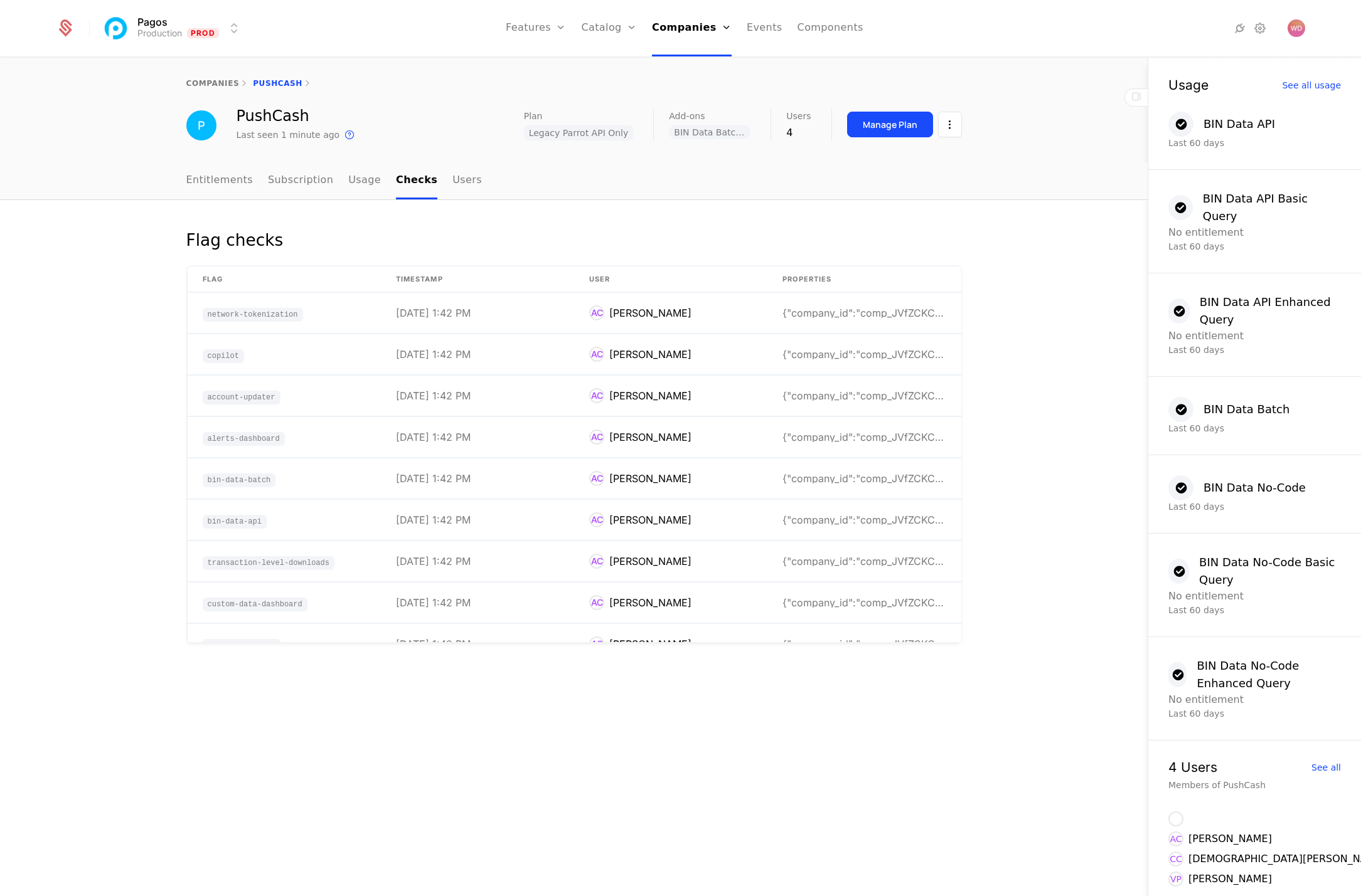
click at [337, 177] on ul "Entitlements Subscription Usage Checks Users" at bounding box center [334, 181] width 295 height 37
click at [356, 186] on link "Usage" at bounding box center [365, 181] width 33 height 37
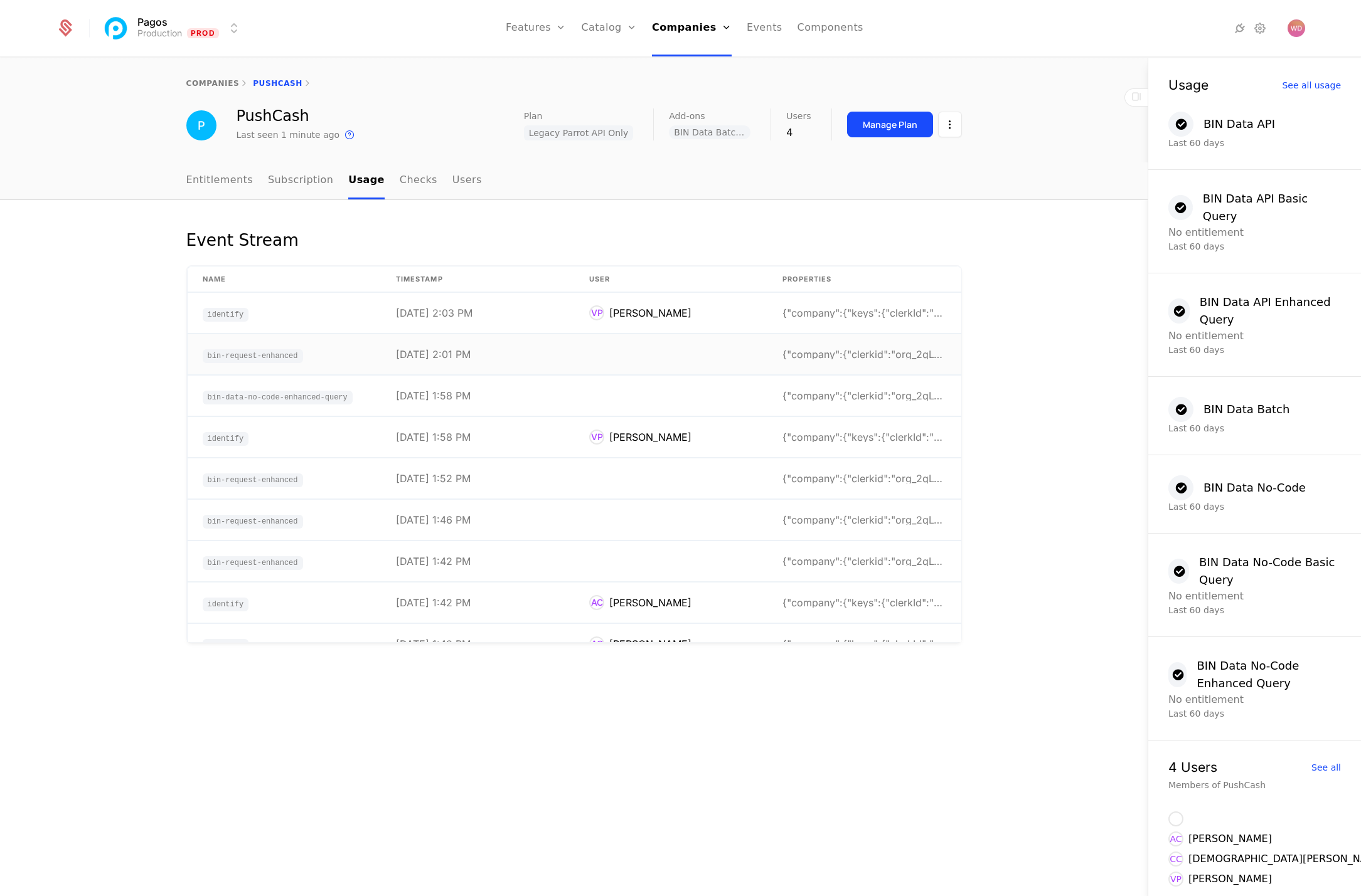
click at [264, 357] on span "bin-request-enhanced" at bounding box center [253, 355] width 100 height 14
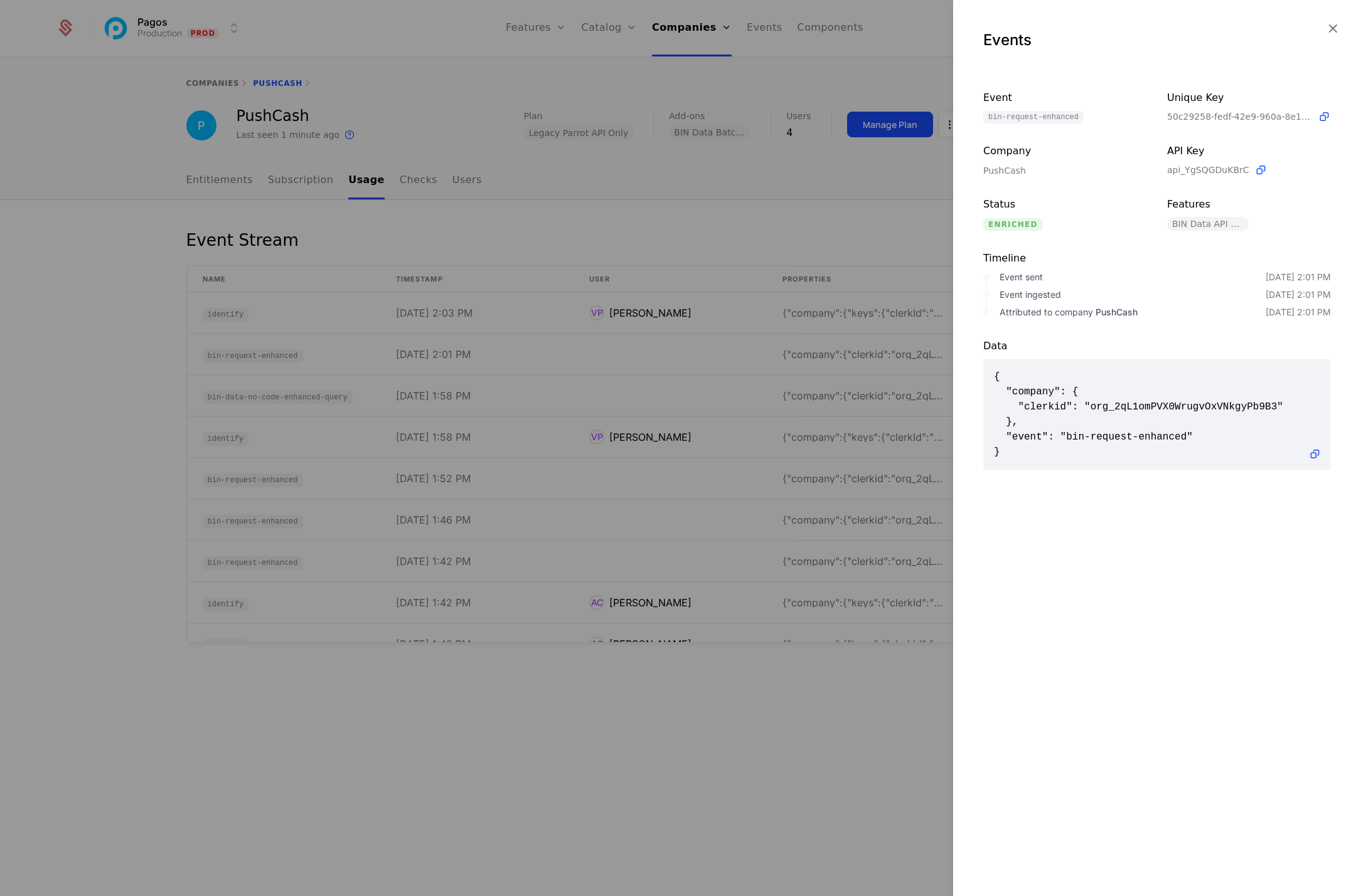
click at [800, 742] on div at bounding box center [680, 448] width 1361 height 896
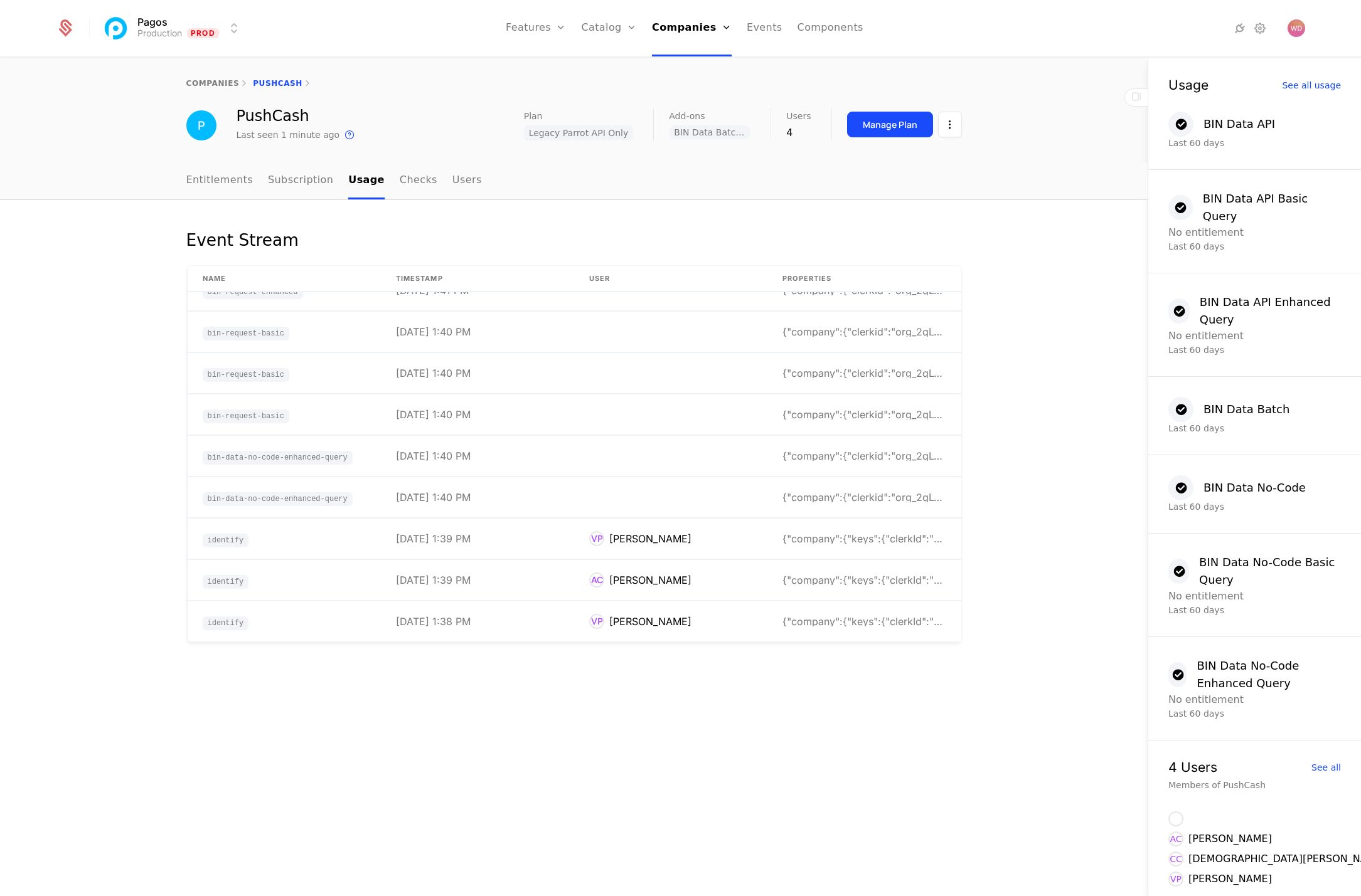
scroll to position [481, 0]
click at [841, 753] on div "Event Stream Name timestamp User Properties bin-request-enhanced [DATE] 1:42 PM…" at bounding box center [574, 548] width 1147 height 697
